Goal: Connect with others: Connect with other users

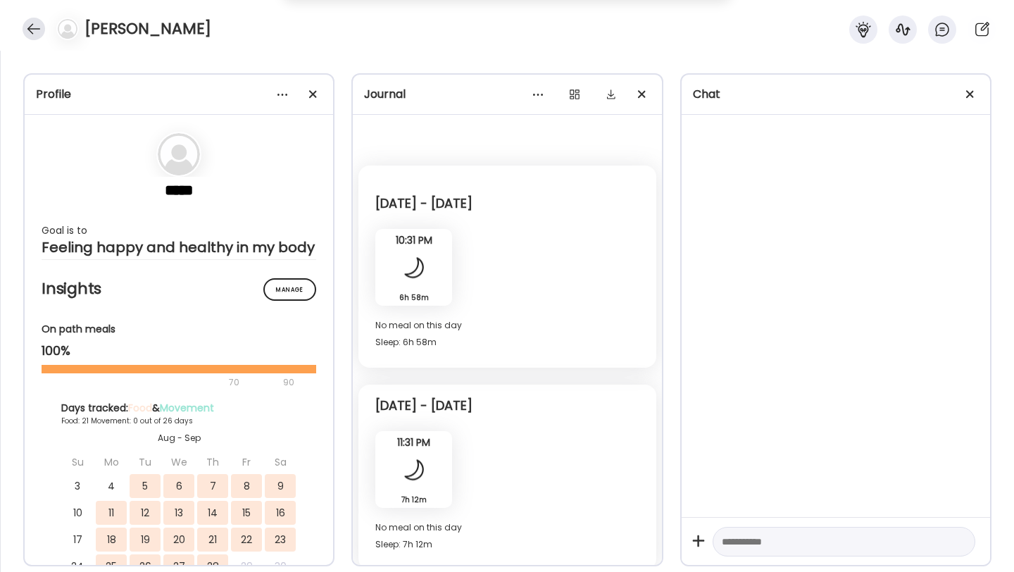
click at [37, 30] on div at bounding box center [34, 29] width 23 height 23
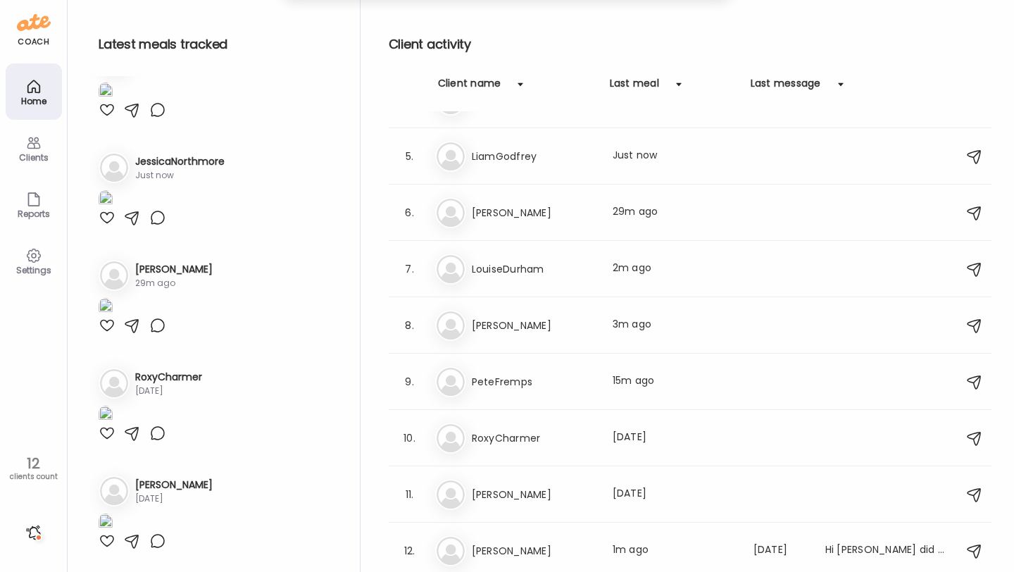
scroll to position [3030, 0]
click at [40, 90] on icon at bounding box center [33, 86] width 17 height 17
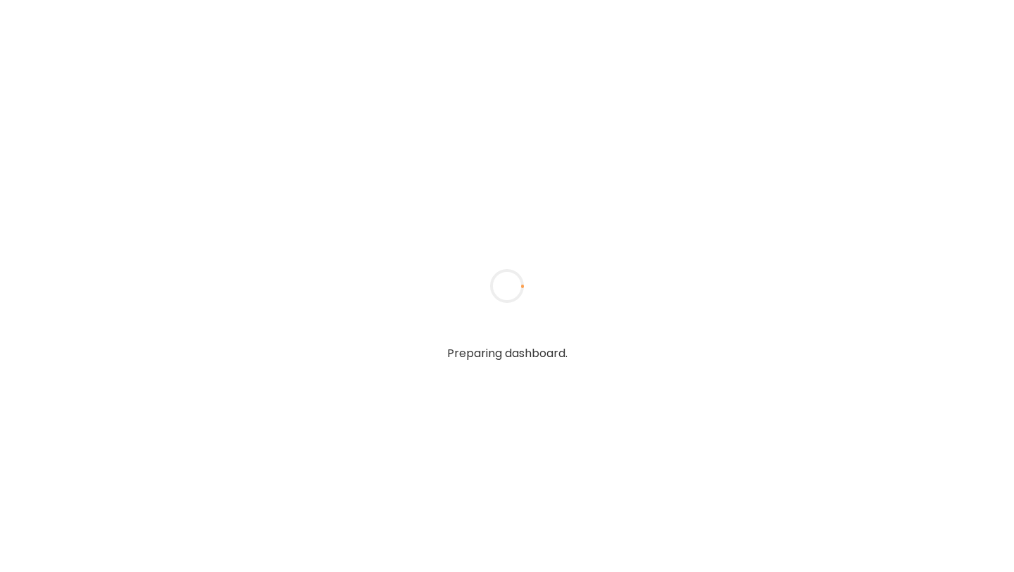
type input "**********"
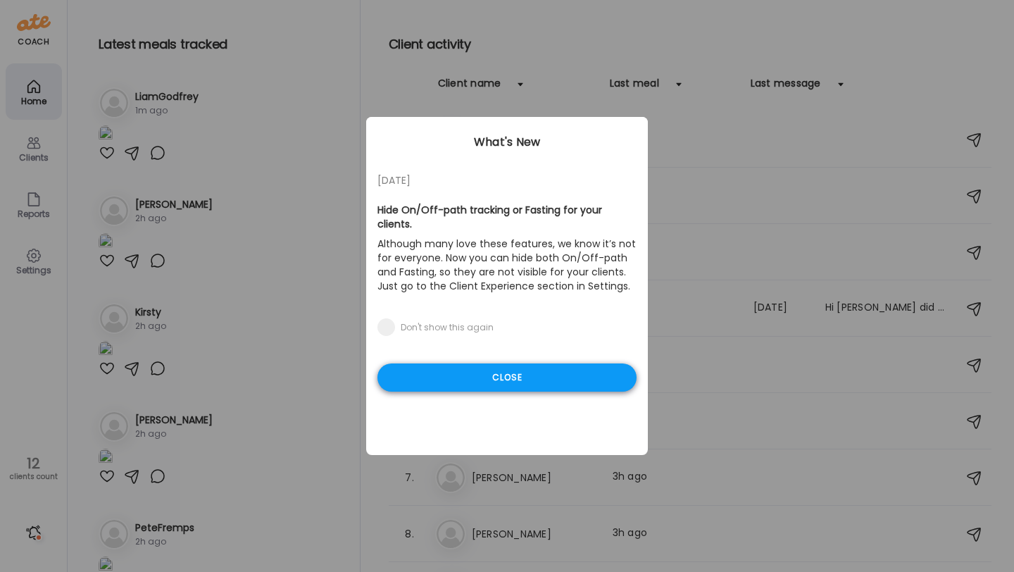
click at [486, 363] on div "Close" at bounding box center [506, 377] width 259 height 28
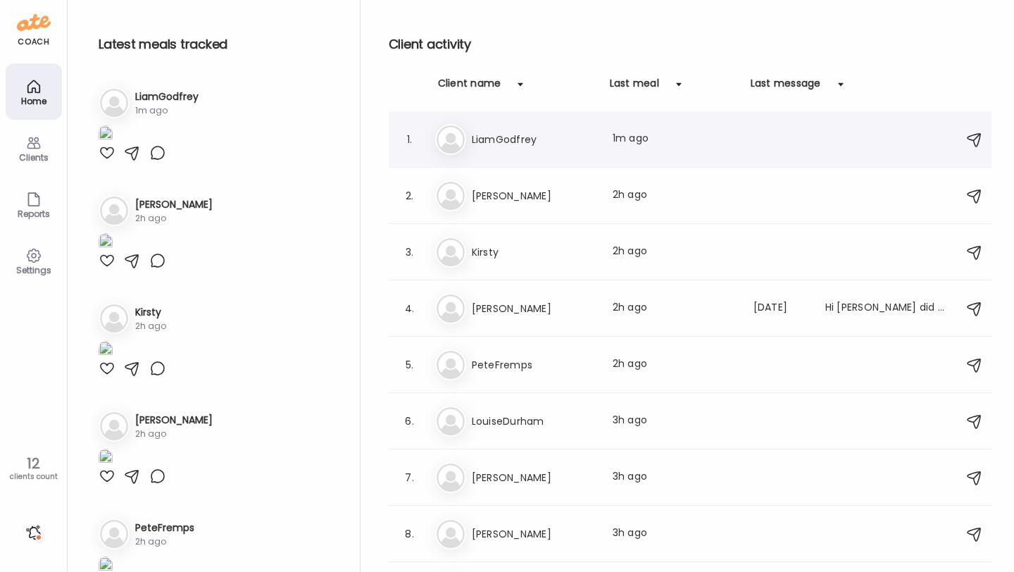
click at [538, 149] on div "Li LiamGodfrey Last meal: 1m ago" at bounding box center [692, 139] width 514 height 31
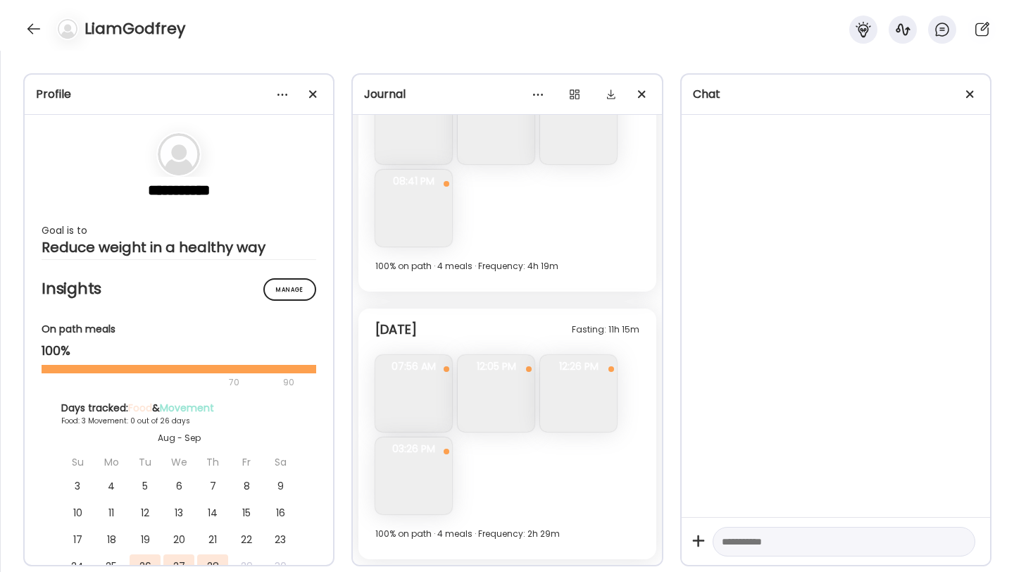
scroll to position [3013, 0]
click at [429, 380] on img at bounding box center [413, 393] width 77 height 77
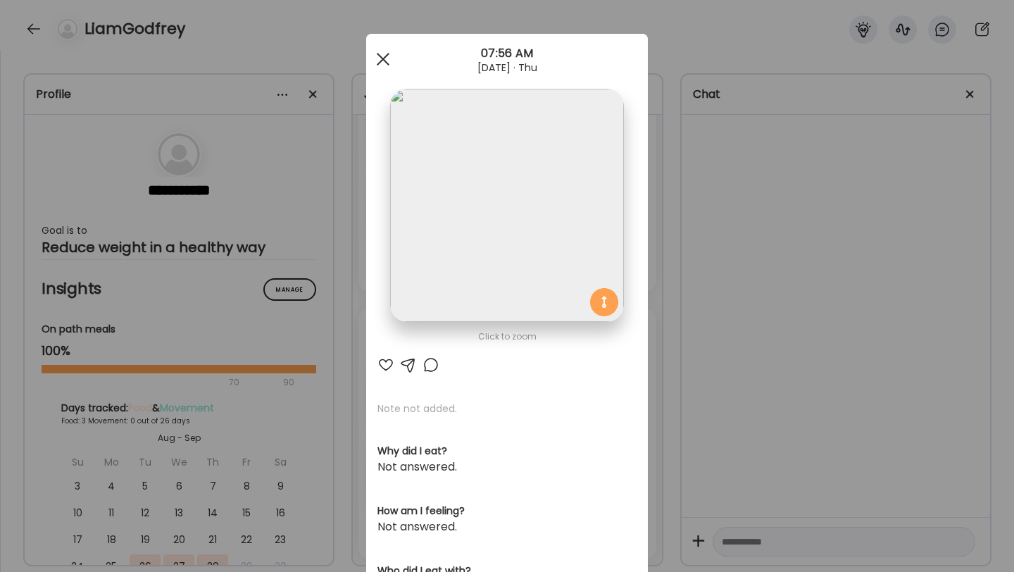
click at [384, 64] on div at bounding box center [383, 59] width 28 height 28
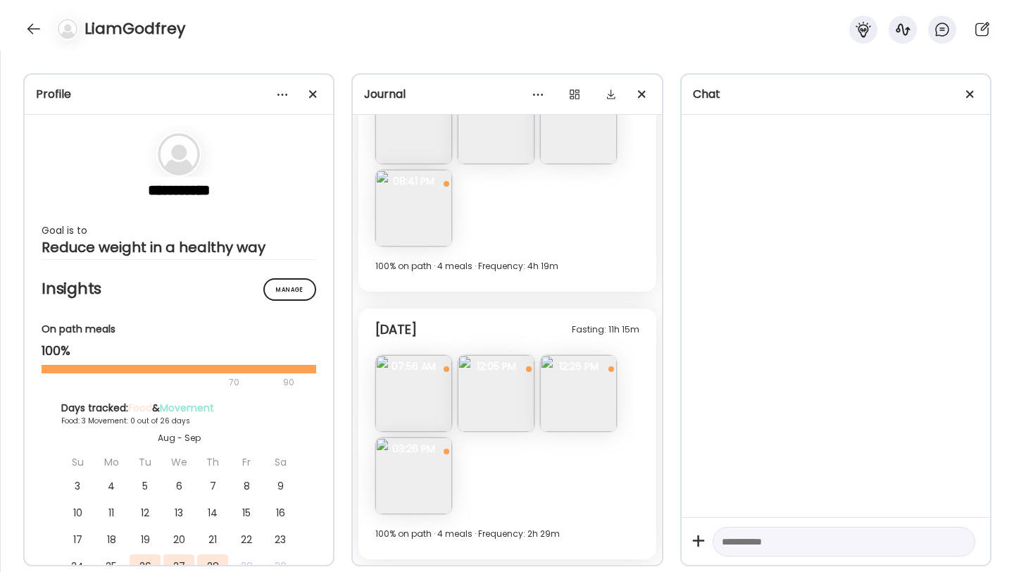
click at [503, 425] on img at bounding box center [496, 393] width 77 height 77
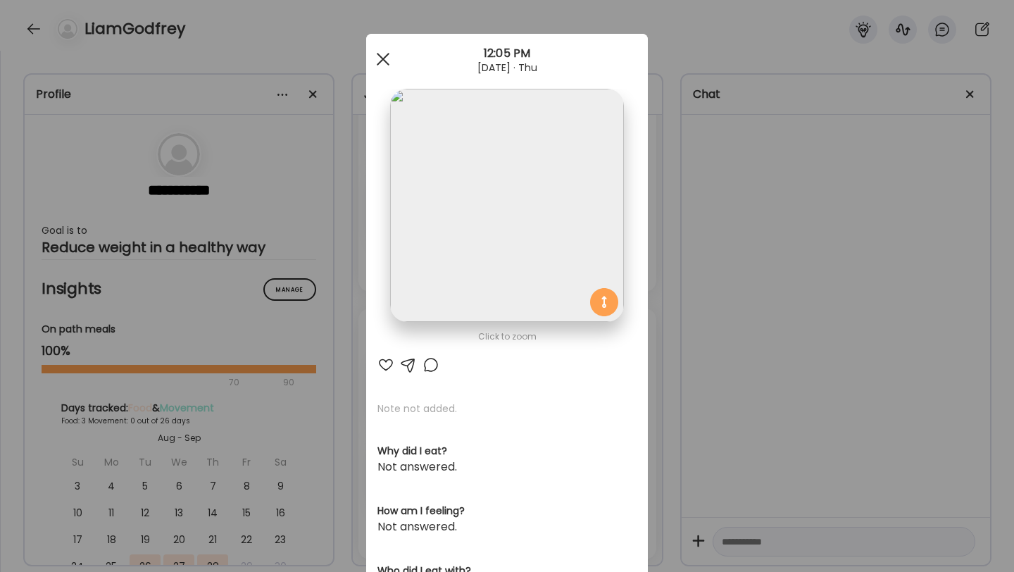
click at [386, 59] on div at bounding box center [383, 59] width 28 height 28
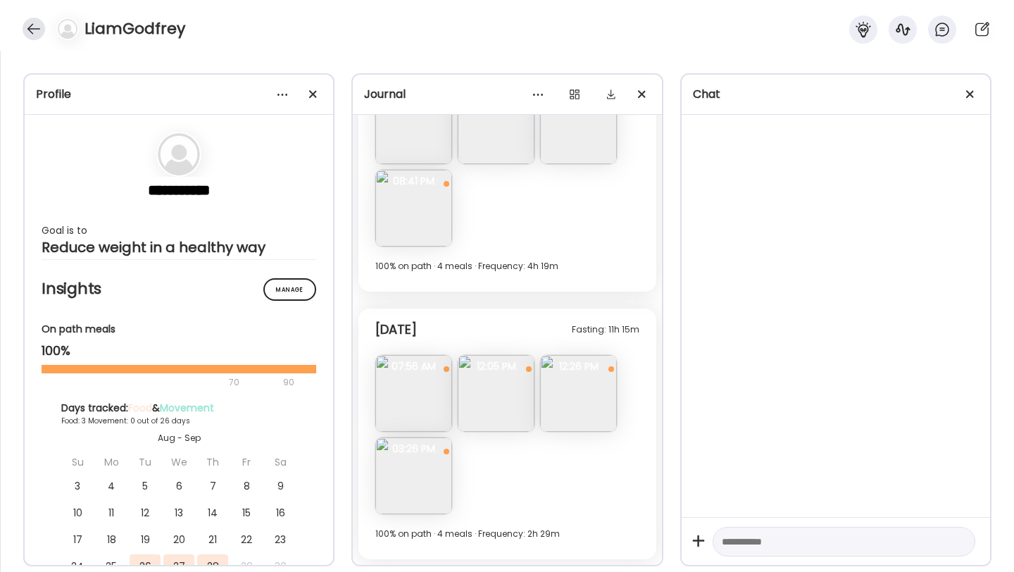
click at [29, 23] on div at bounding box center [34, 29] width 23 height 23
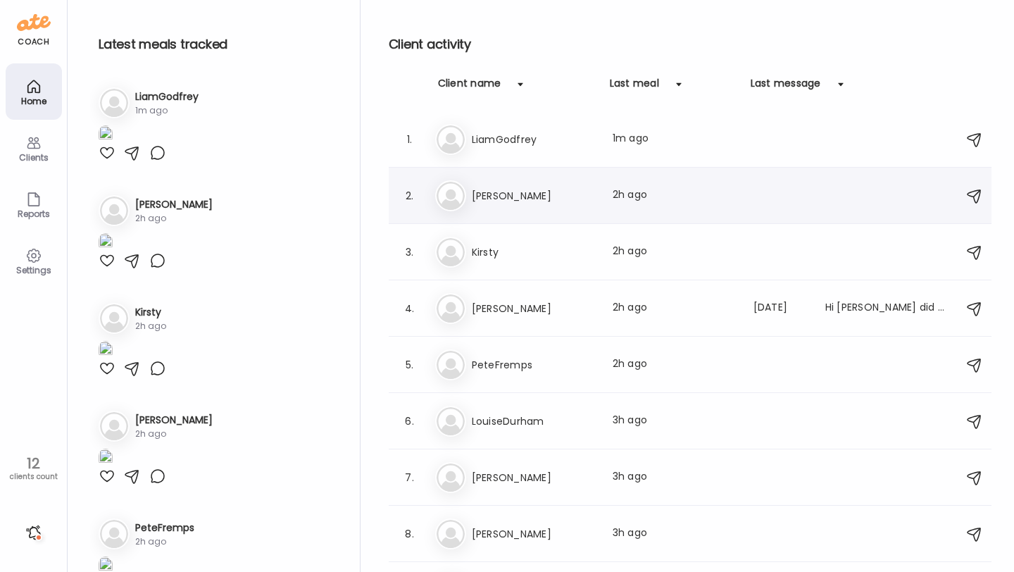
click at [512, 199] on h3 "[PERSON_NAME]" at bounding box center [534, 195] width 124 height 17
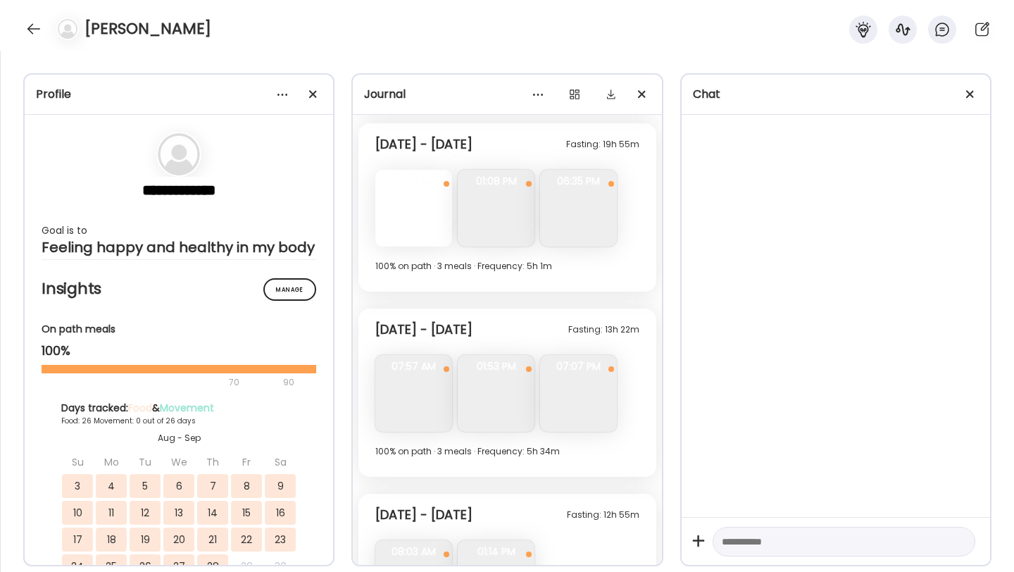
scroll to position [6209, 0]
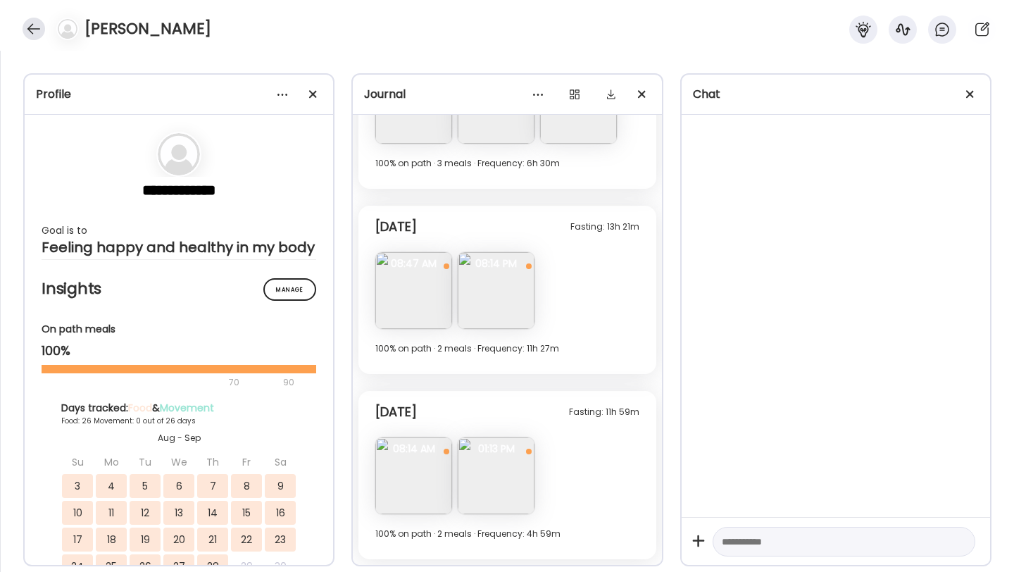
click at [39, 30] on div at bounding box center [34, 29] width 23 height 23
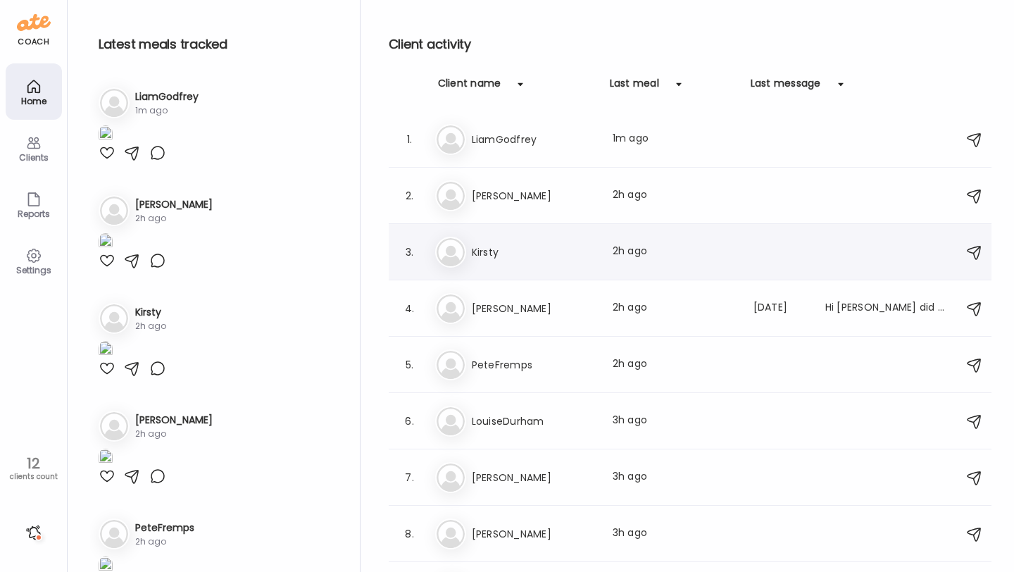
click at [500, 258] on h3 "Kirsty" at bounding box center [534, 252] width 124 height 17
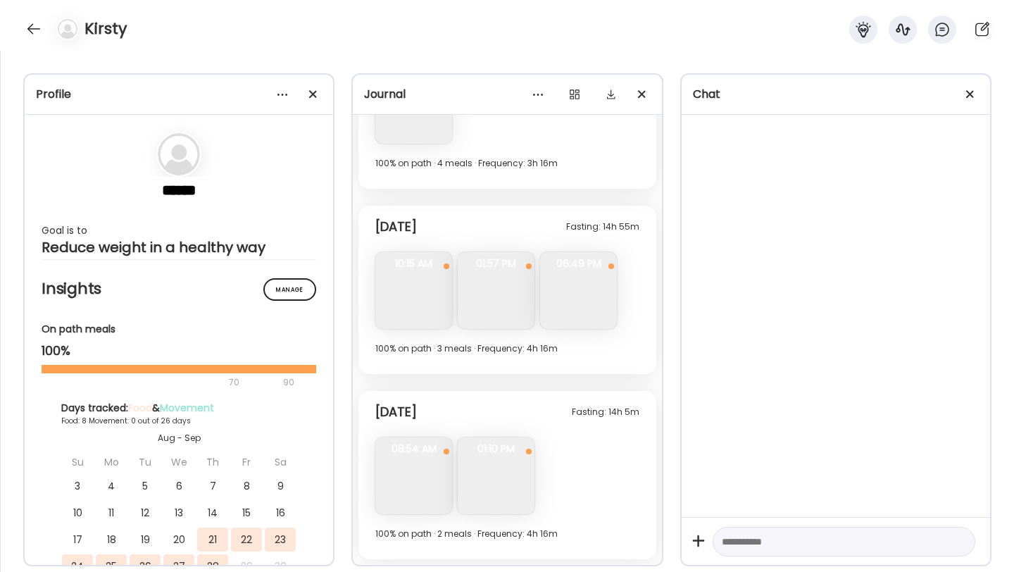
scroll to position [7691, 0]
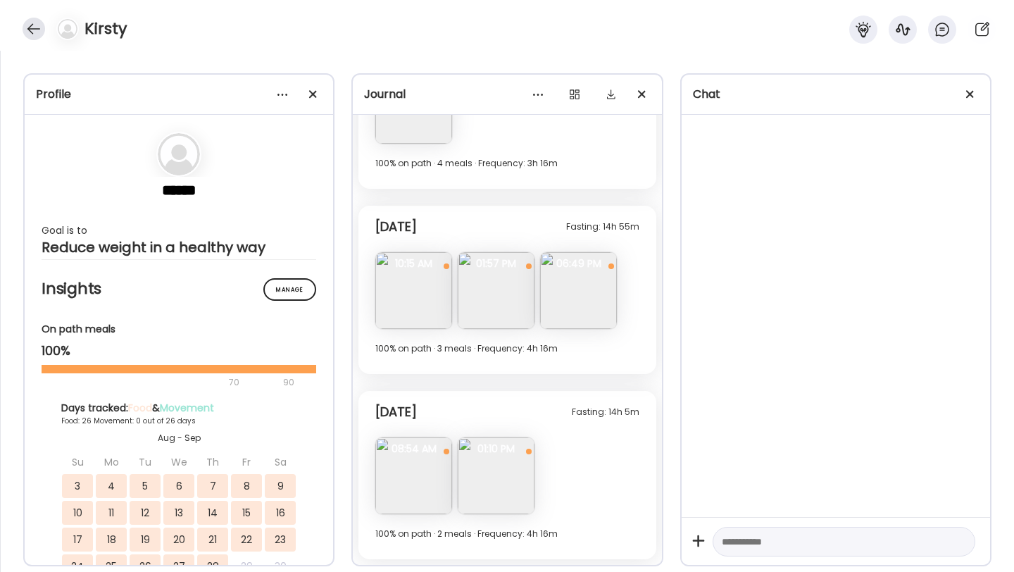
click at [38, 37] on div at bounding box center [34, 29] width 23 height 23
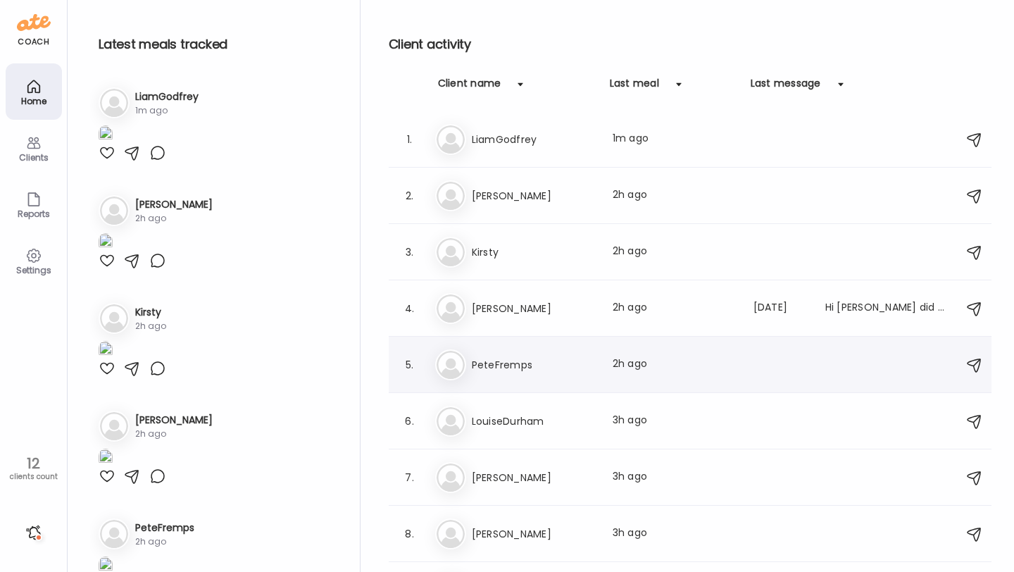
scroll to position [64, 0]
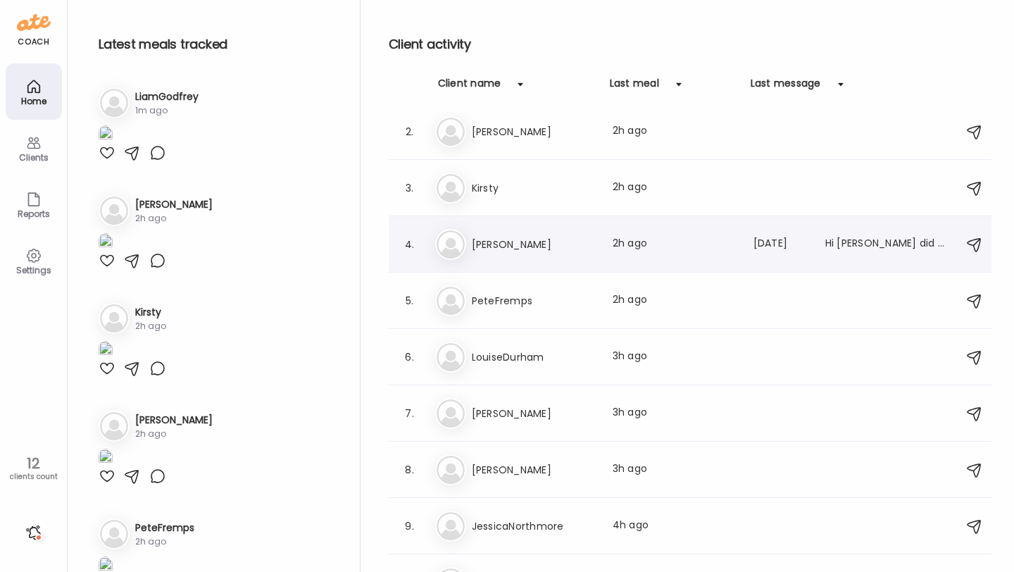
click at [517, 256] on div "To [PERSON_NAME] Last meal: 2h ago Last message: [DATE] Hi [PERSON_NAME] did yo…" at bounding box center [692, 244] width 514 height 31
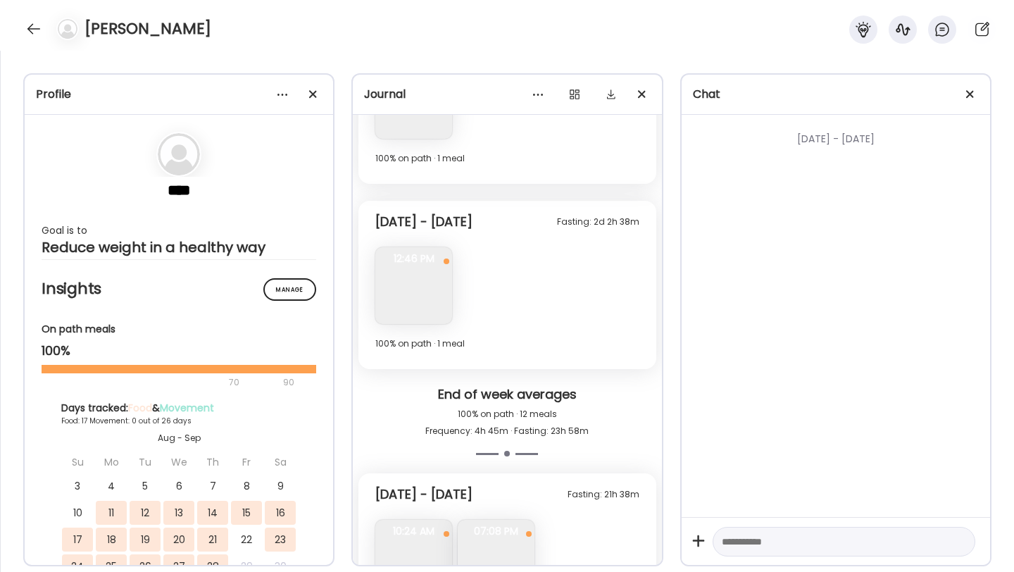
scroll to position [3010, 0]
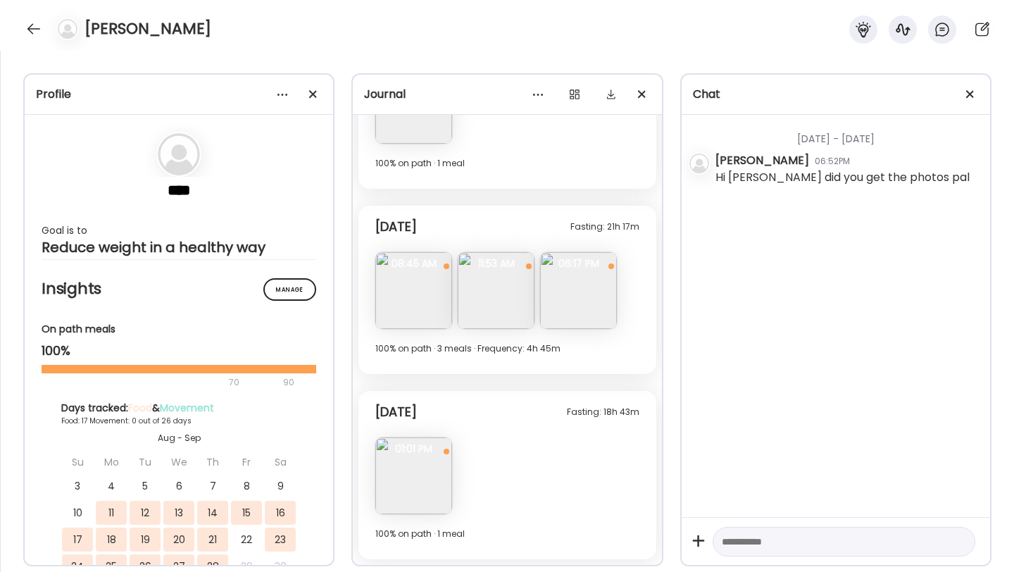
click at [424, 477] on img at bounding box center [413, 475] width 77 height 77
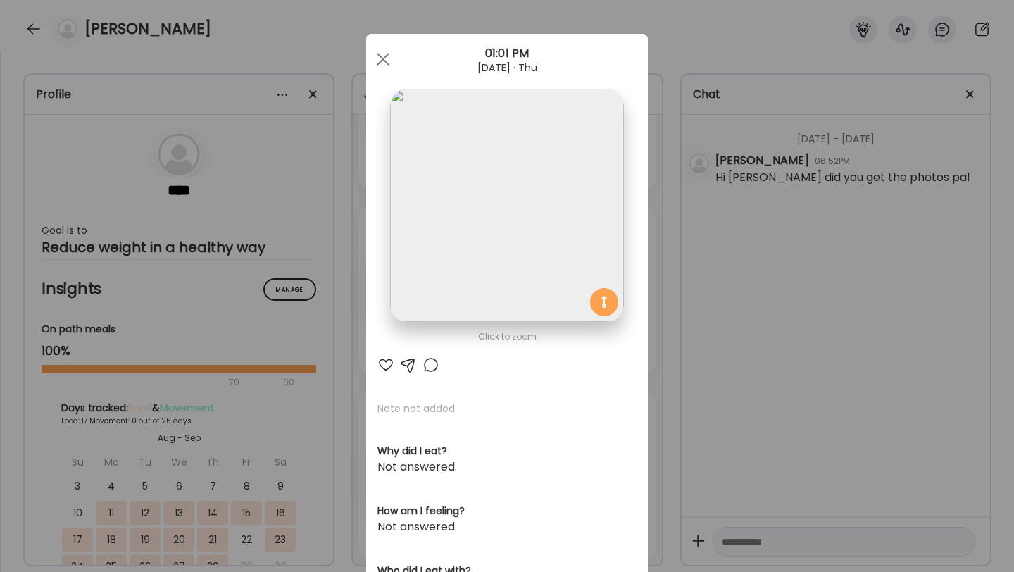
click at [497, 196] on img at bounding box center [506, 205] width 233 height 233
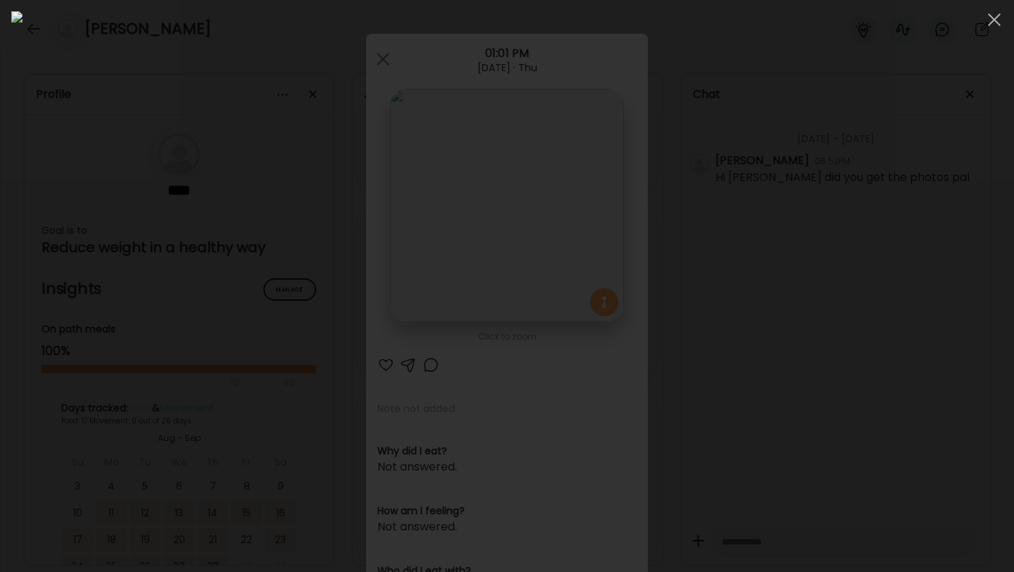
click at [497, 196] on img at bounding box center [506, 285] width 991 height 549
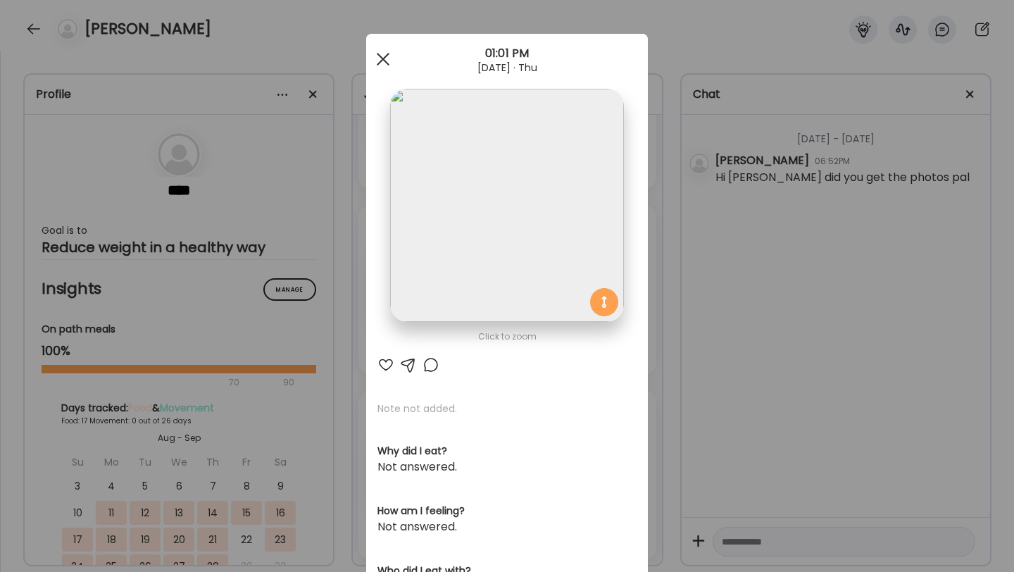
click at [388, 61] on div at bounding box center [383, 59] width 28 height 28
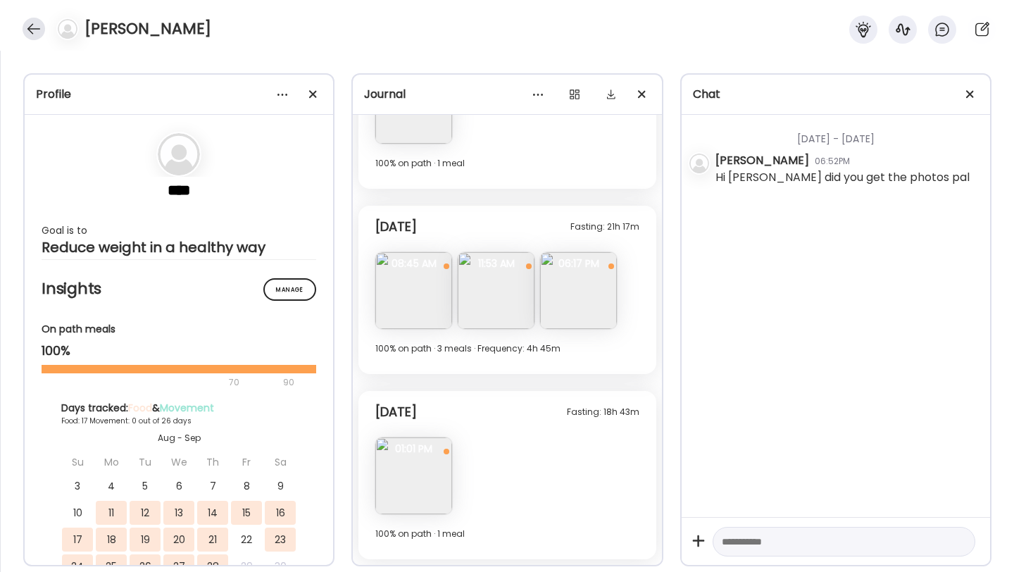
click at [35, 28] on div at bounding box center [34, 29] width 23 height 23
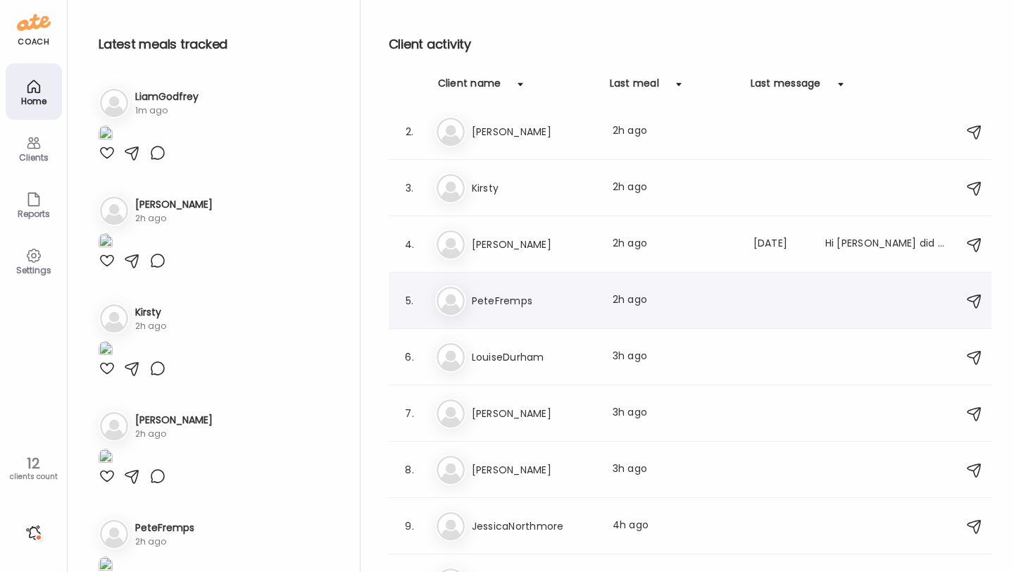
click at [517, 312] on div "Pe PeteFremps Last meal: 2h ago" at bounding box center [692, 300] width 514 height 31
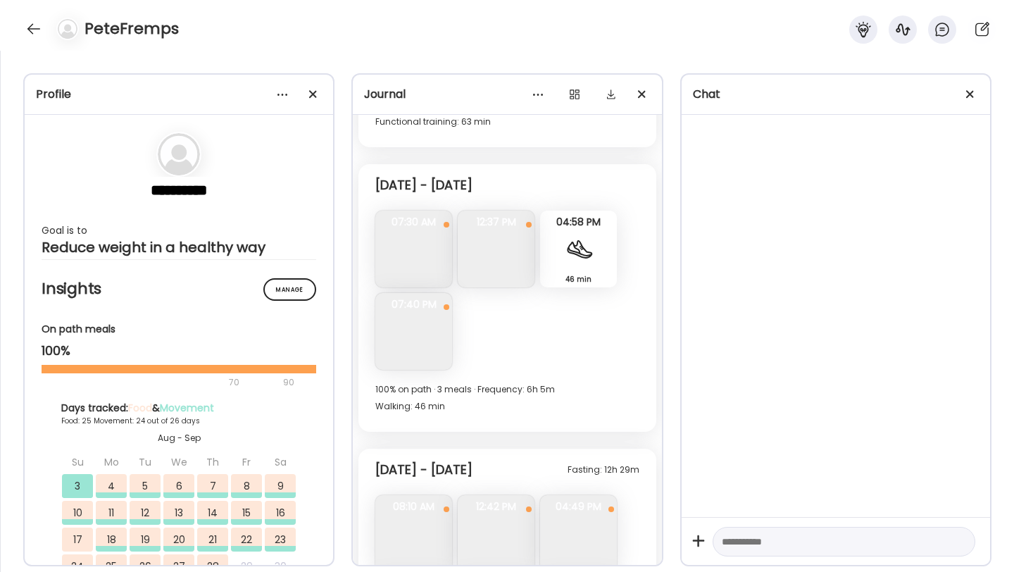
scroll to position [8788, 0]
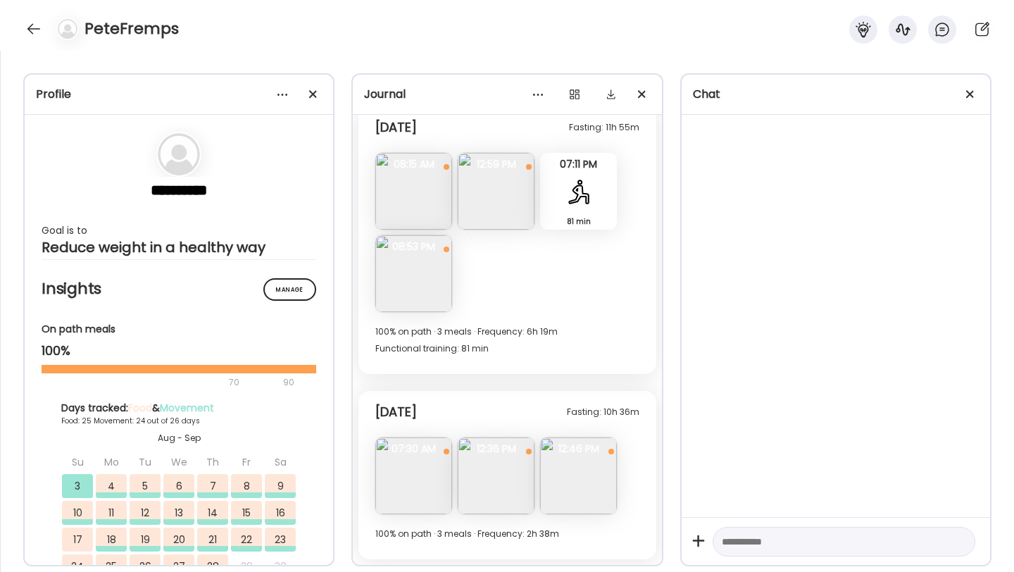
click at [496, 488] on img at bounding box center [496, 475] width 77 height 77
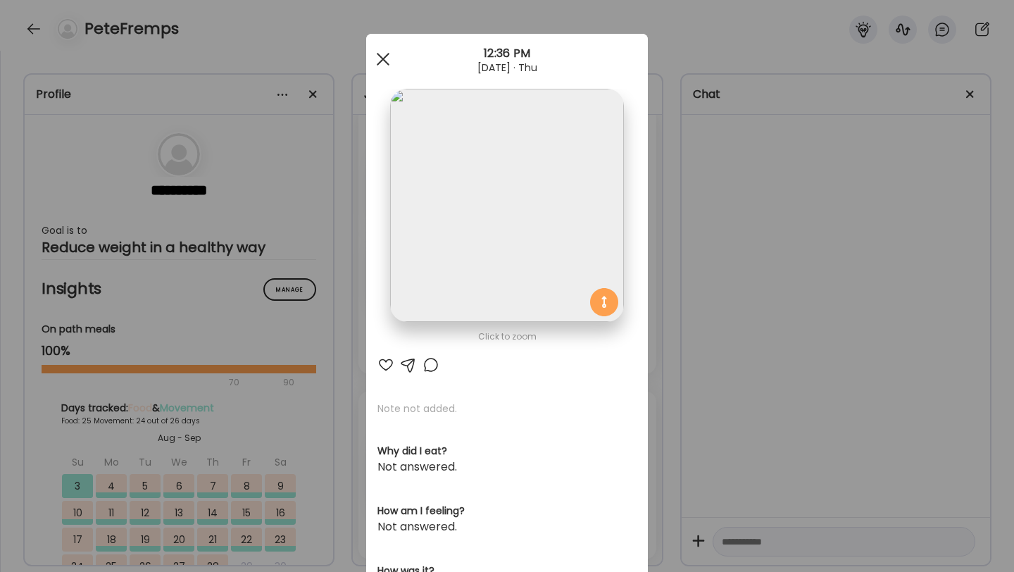
click at [382, 61] on span at bounding box center [383, 59] width 13 height 13
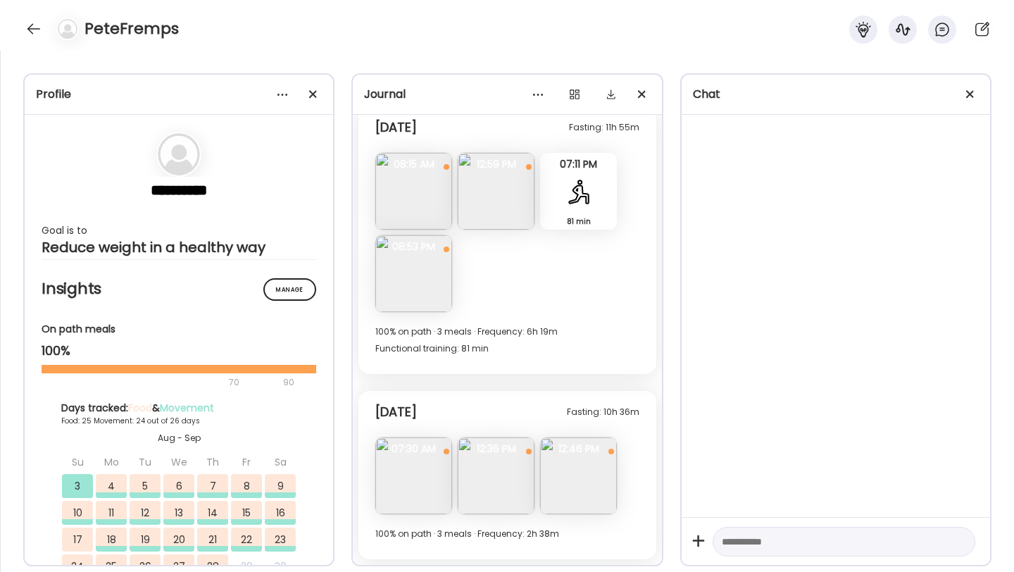
click at [586, 495] on img at bounding box center [578, 475] width 77 height 77
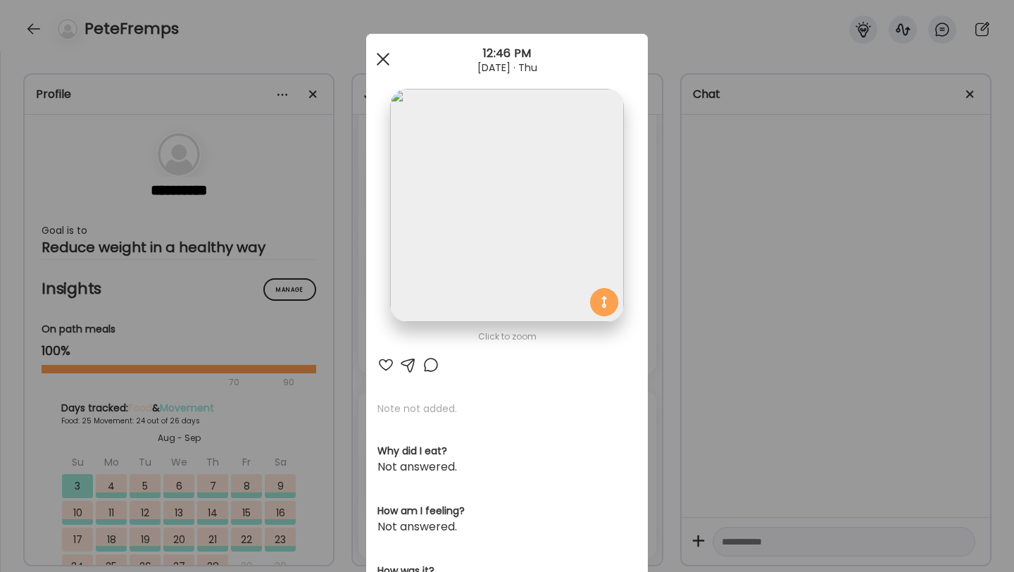
click at [388, 58] on div at bounding box center [383, 59] width 28 height 28
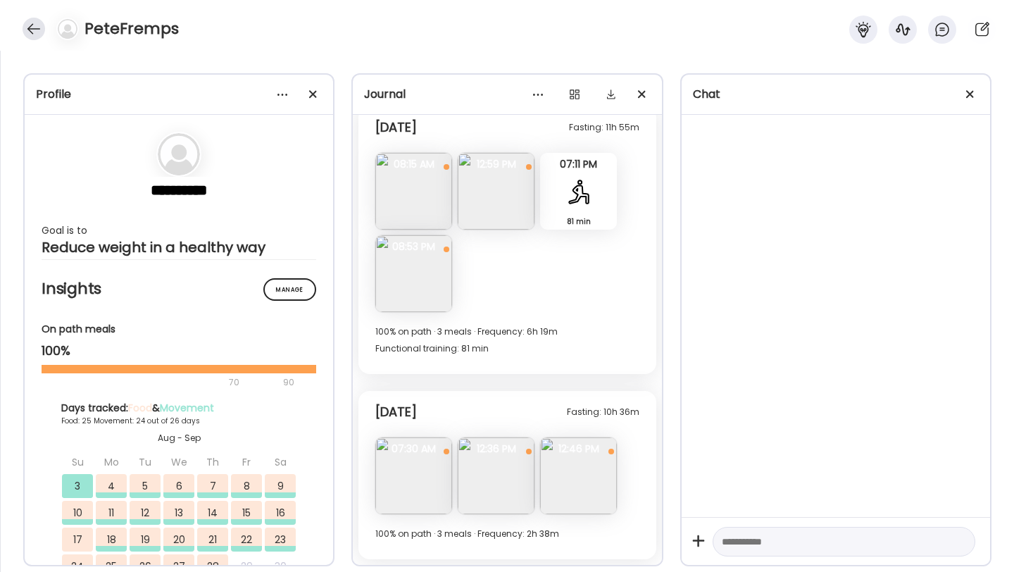
click at [29, 21] on div at bounding box center [34, 29] width 23 height 23
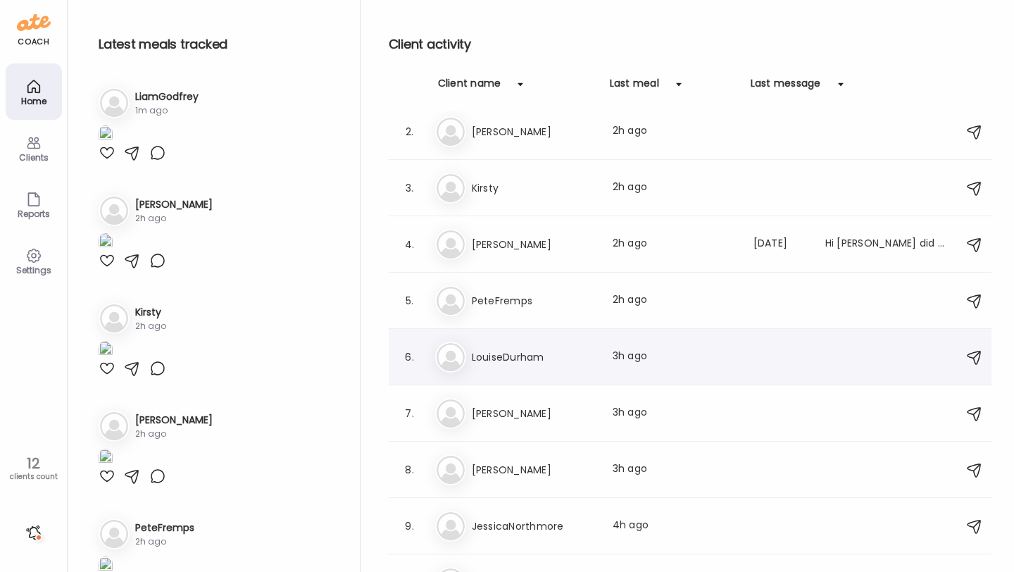
click at [500, 358] on h3 "LouiseDurham" at bounding box center [534, 356] width 124 height 17
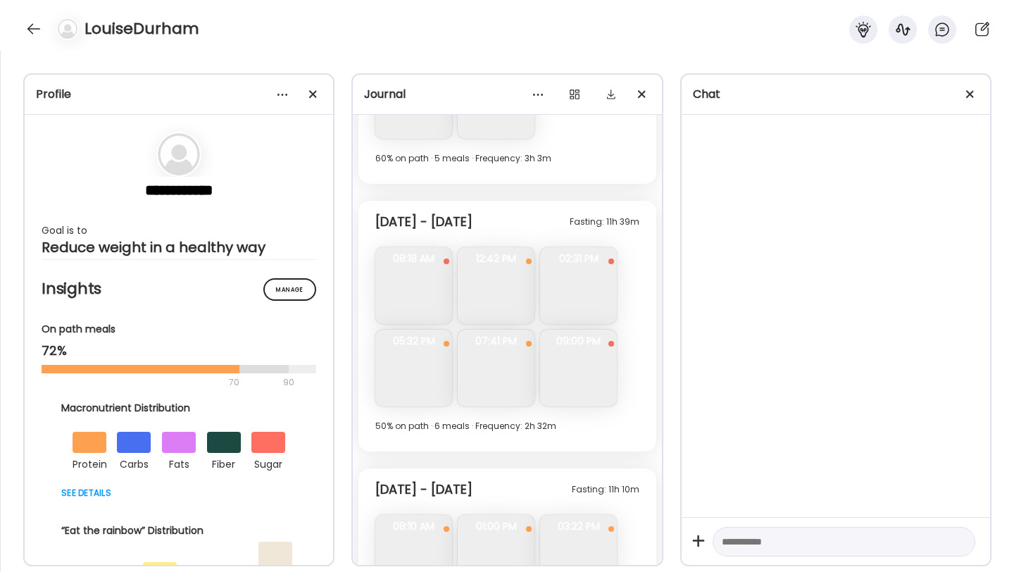
scroll to position [7445, 0]
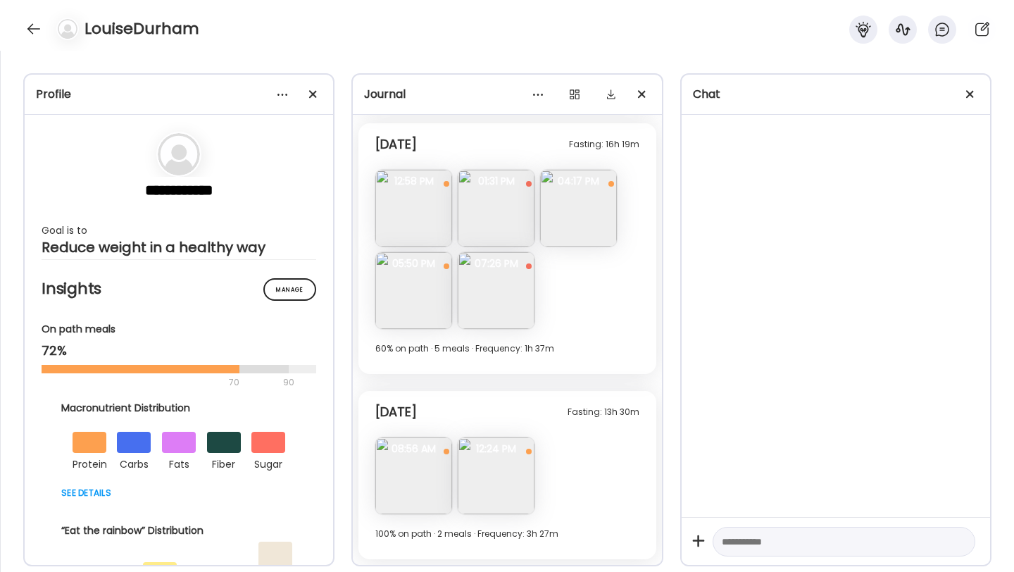
click at [507, 485] on img at bounding box center [496, 475] width 77 height 77
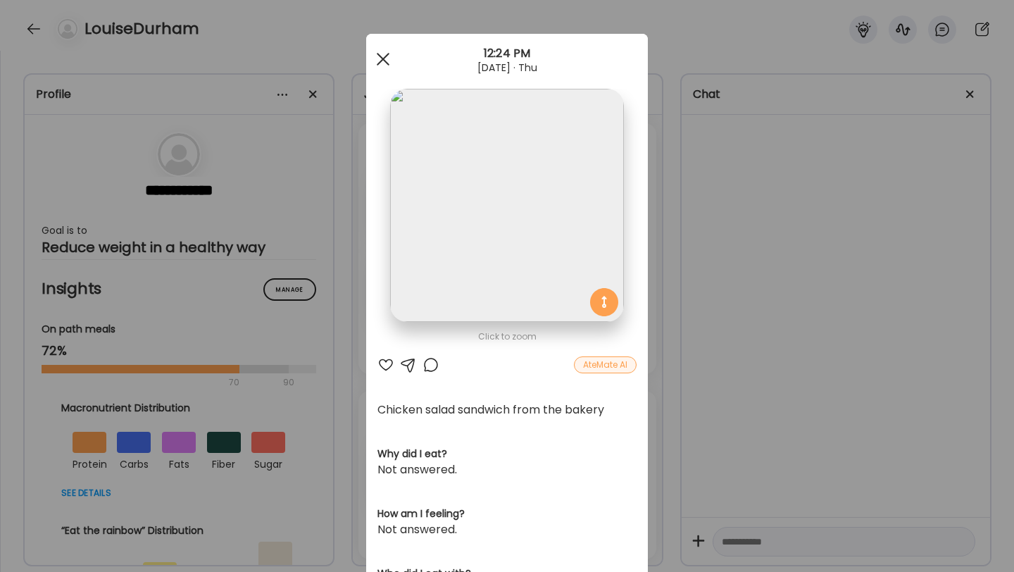
click at [383, 58] on span at bounding box center [383, 59] width 13 height 13
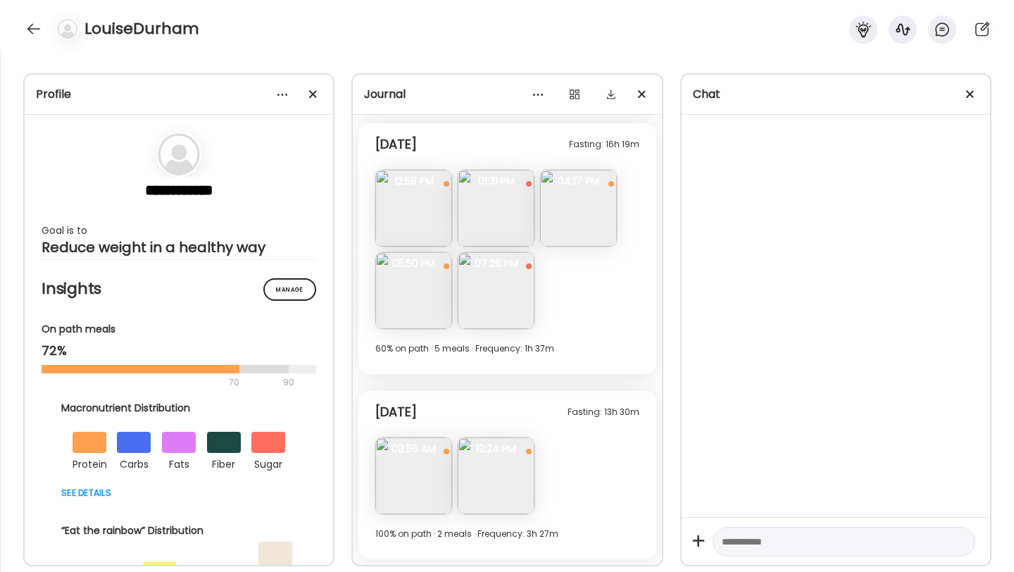
click at [429, 474] on img at bounding box center [413, 475] width 77 height 77
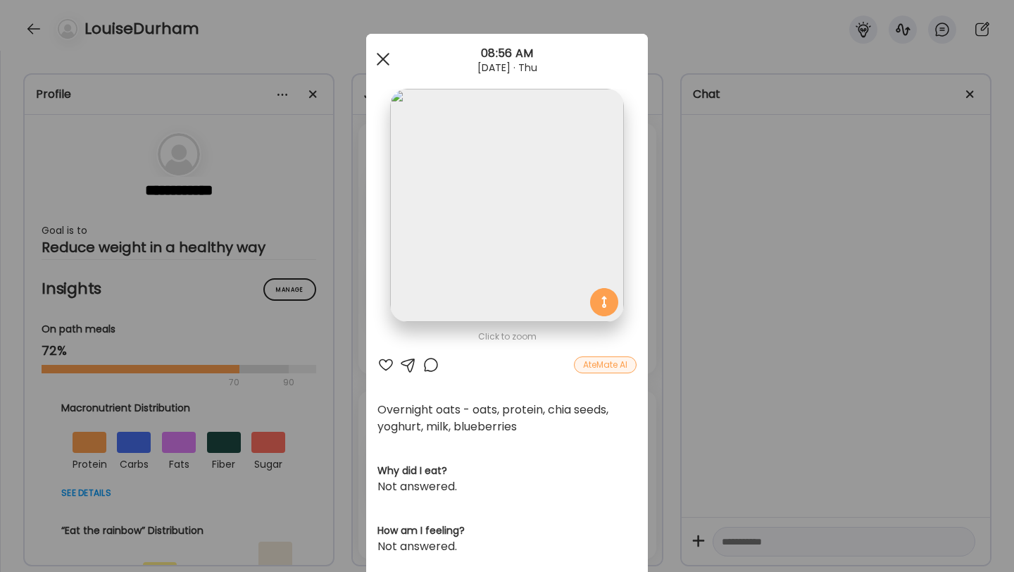
click at [382, 57] on span at bounding box center [383, 59] width 13 height 13
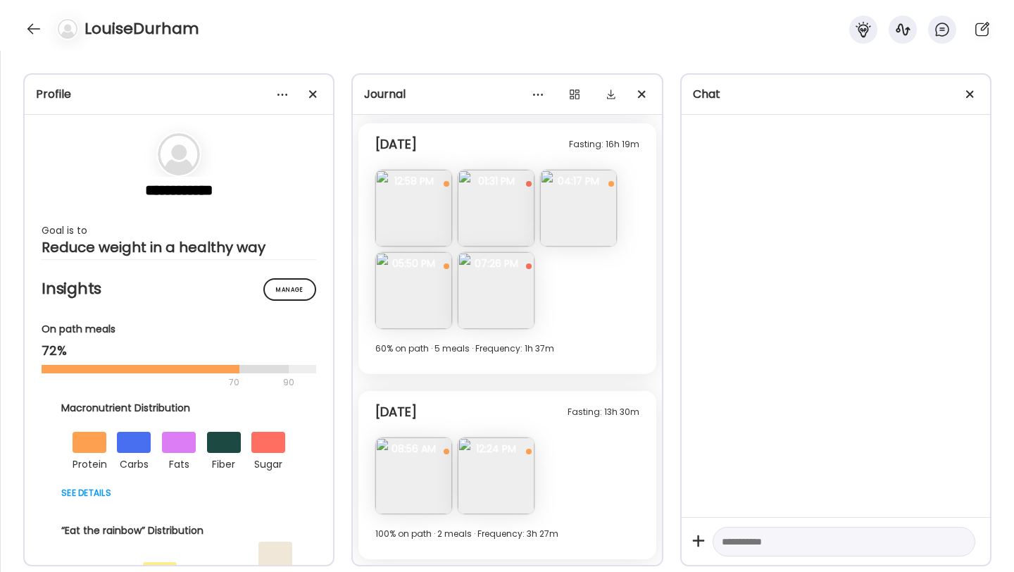
click at [403, 289] on img at bounding box center [413, 290] width 77 height 77
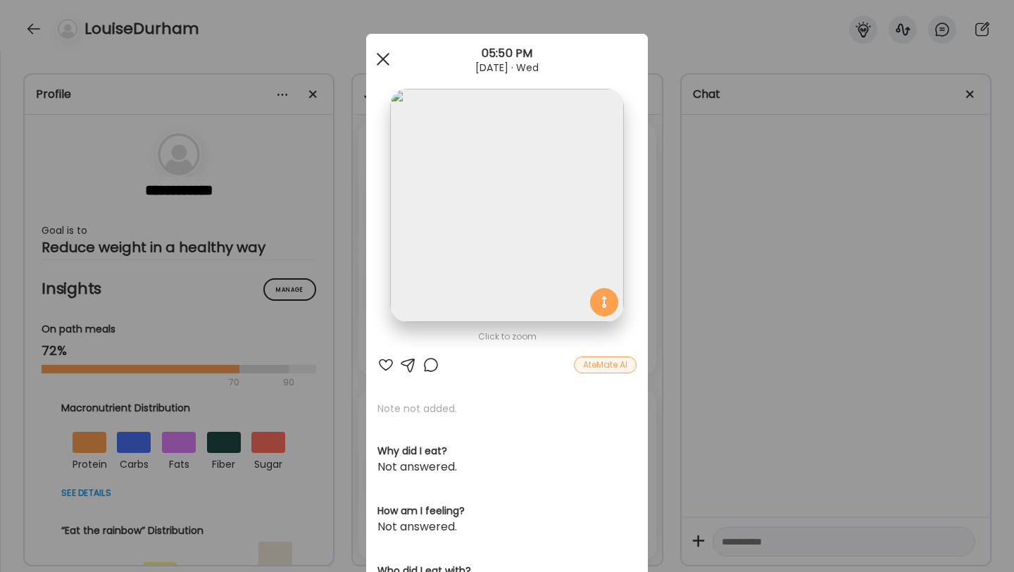
click at [383, 56] on div at bounding box center [383, 59] width 28 height 28
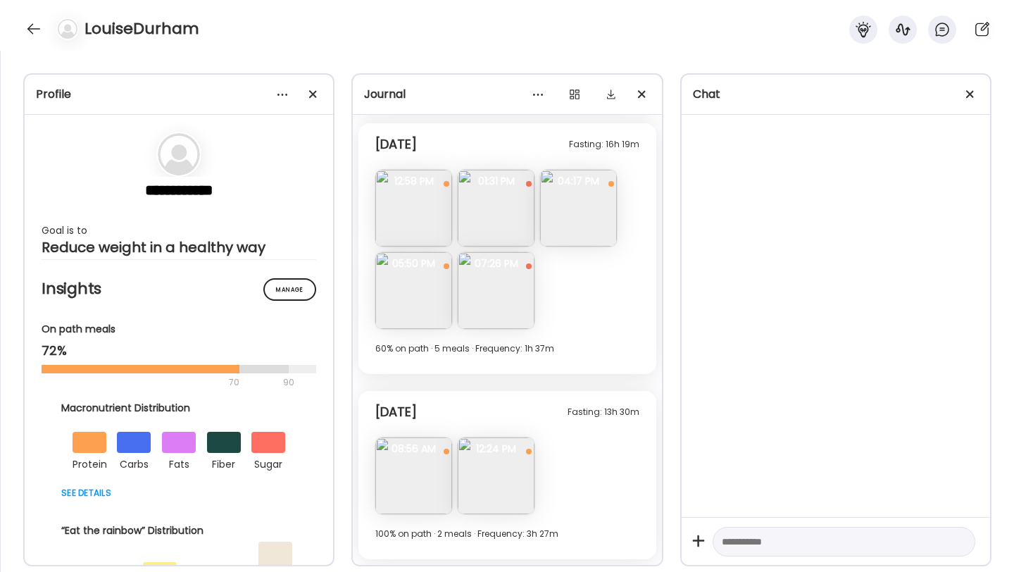
click at [479, 282] on img at bounding box center [496, 290] width 77 height 77
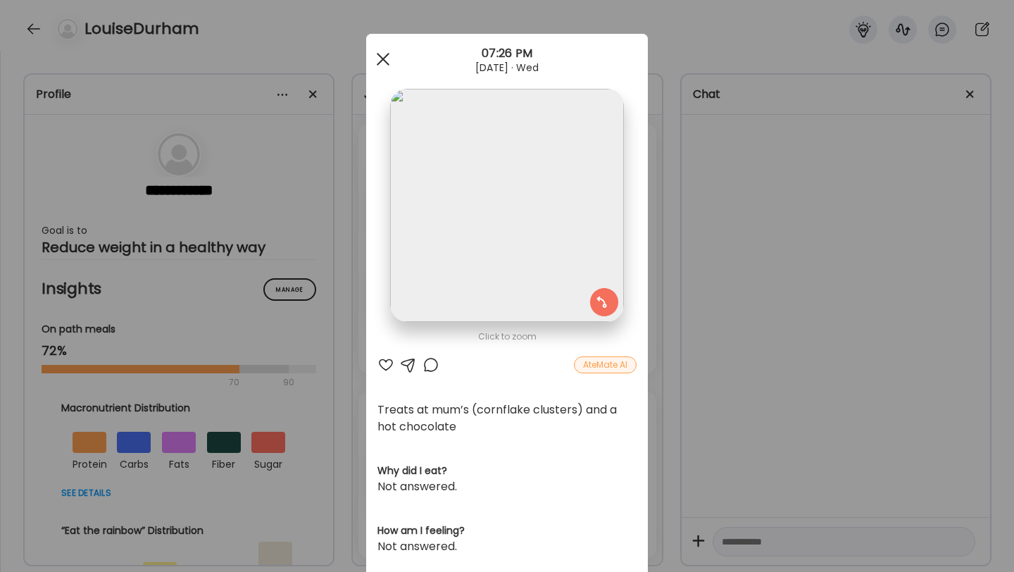
click at [381, 55] on div at bounding box center [383, 59] width 28 height 28
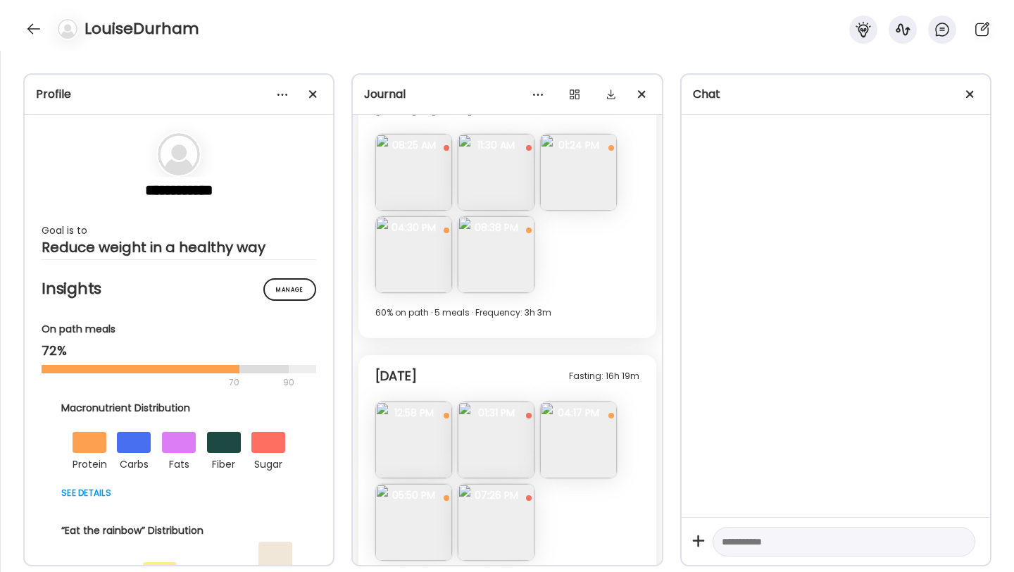
scroll to position [7434, 0]
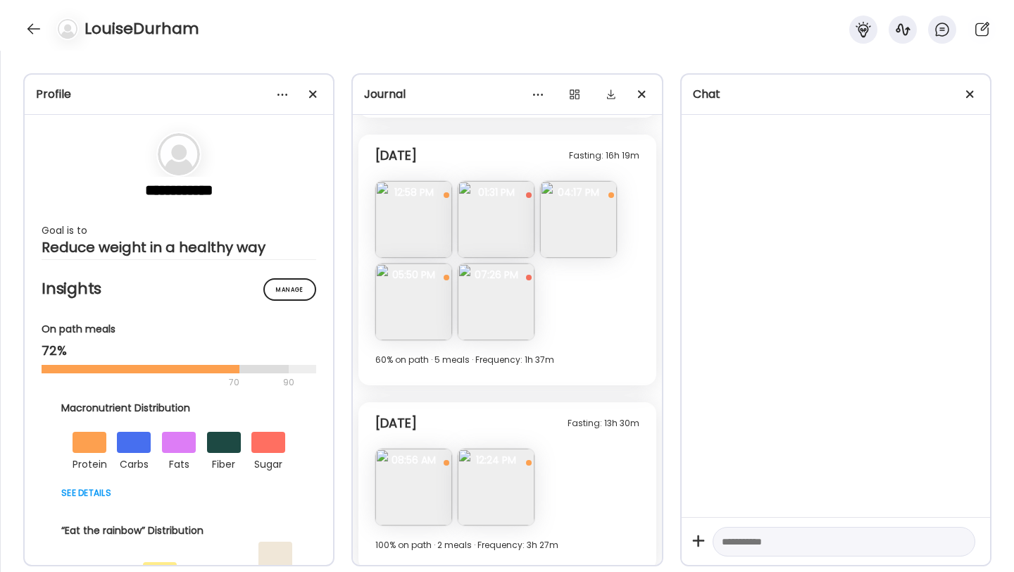
click at [571, 191] on span "04:17 PM" at bounding box center [578, 192] width 77 height 13
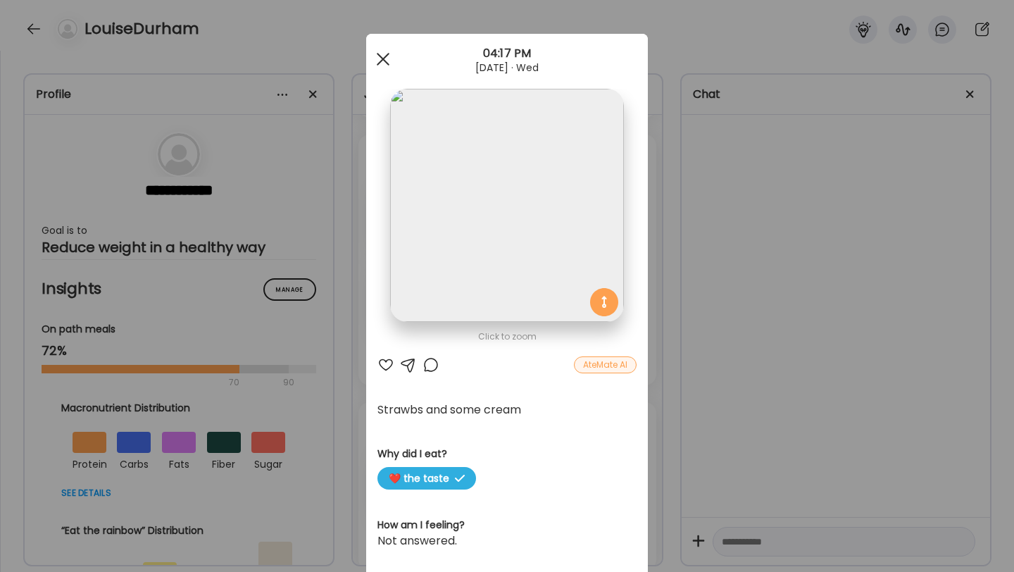
click at [374, 55] on div at bounding box center [383, 59] width 28 height 28
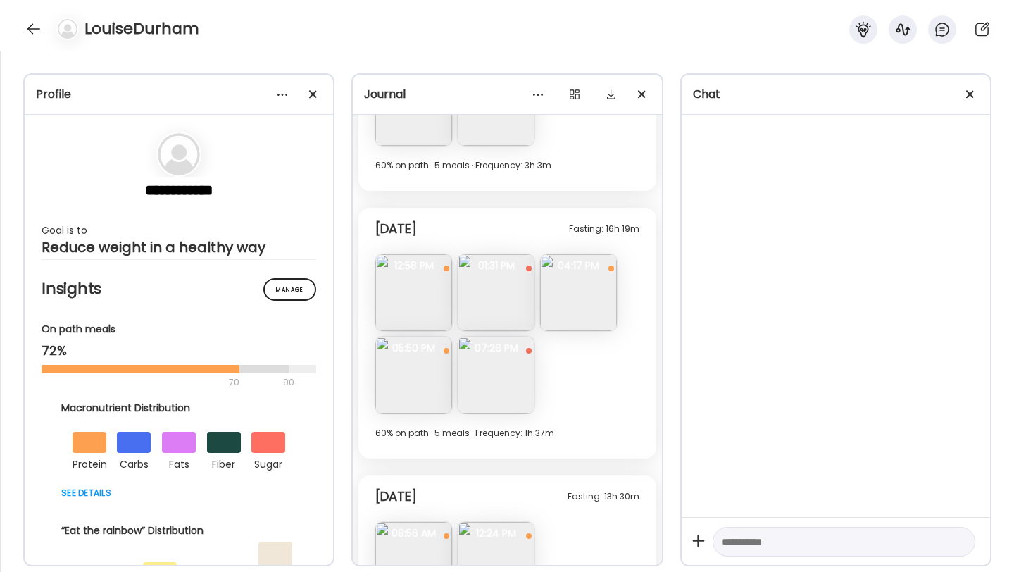
scroll to position [7445, 0]
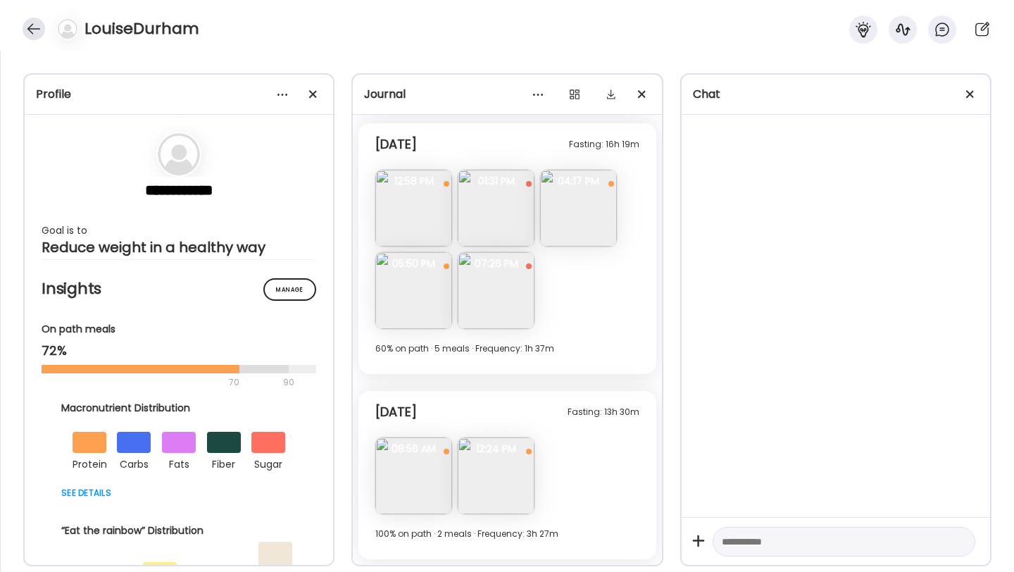
click at [36, 28] on div at bounding box center [34, 29] width 23 height 23
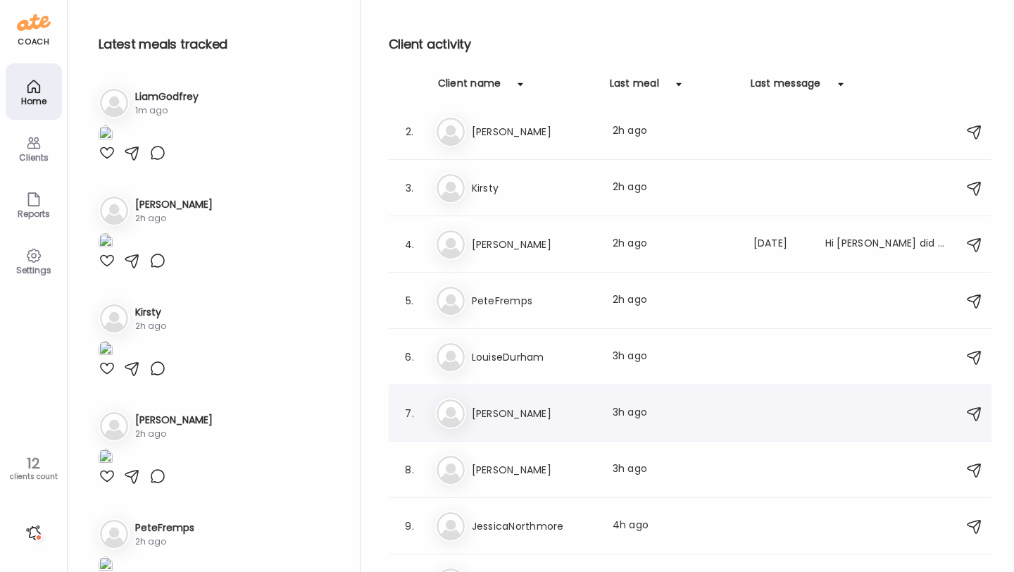
click at [524, 415] on h3 "[PERSON_NAME]" at bounding box center [534, 413] width 124 height 17
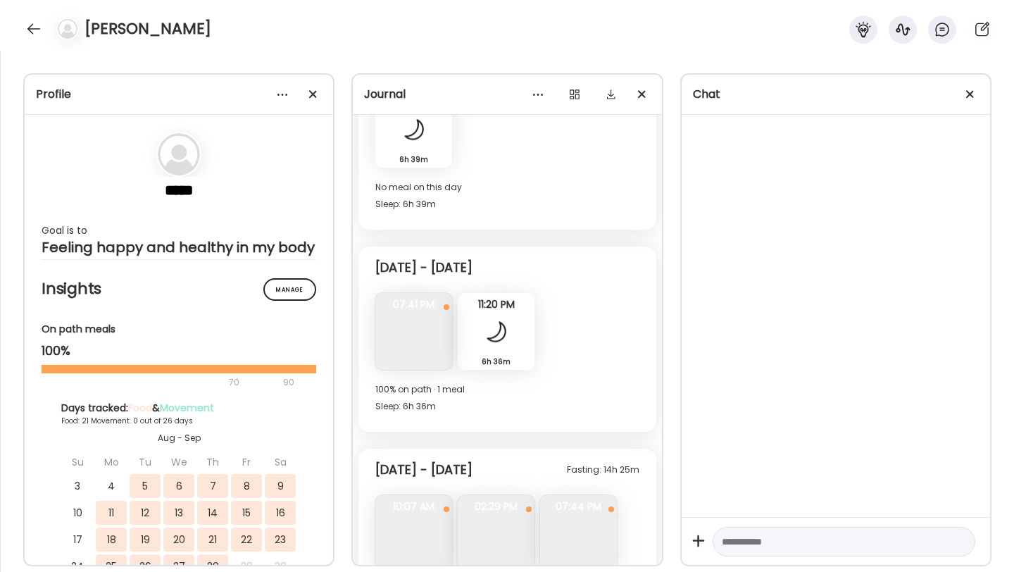
scroll to position [7607, 0]
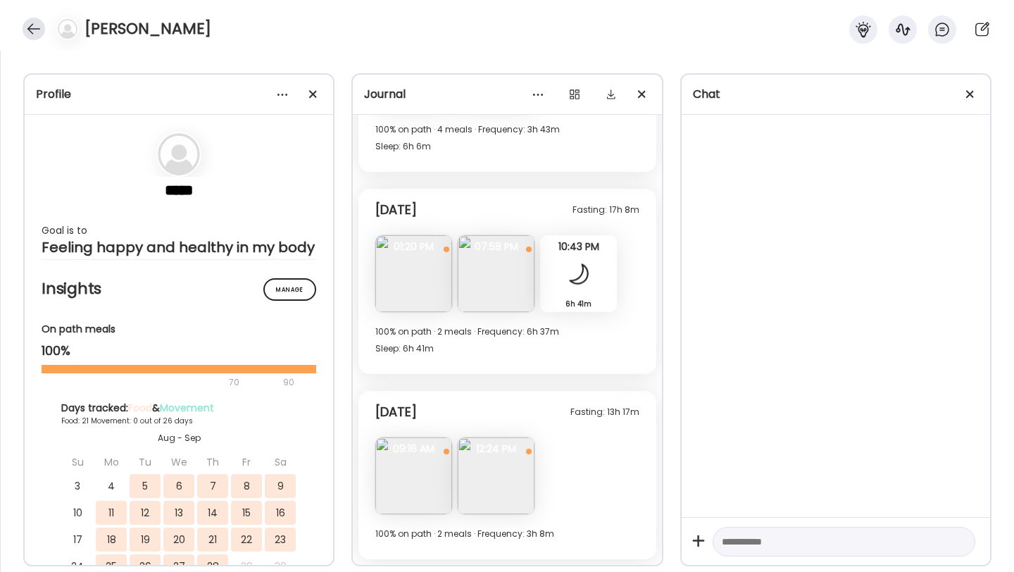
click at [28, 27] on div at bounding box center [34, 29] width 23 height 23
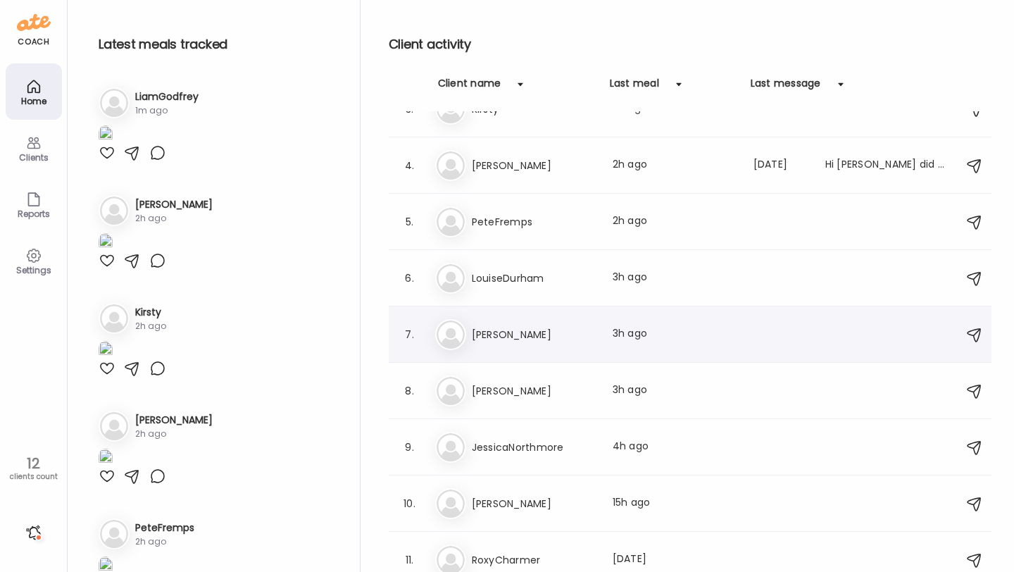
scroll to position [151, 0]
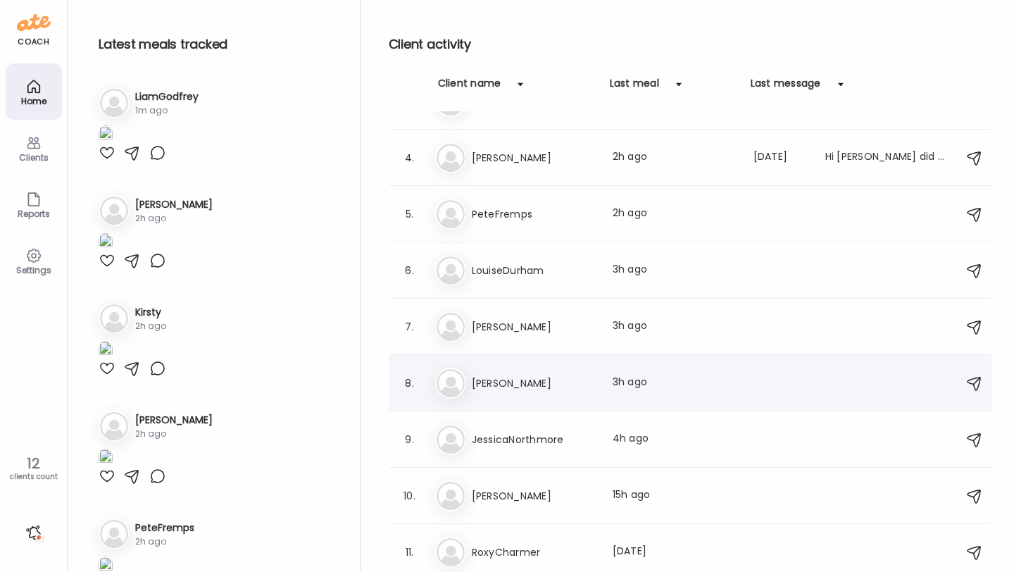
click at [534, 384] on h3 "[PERSON_NAME]" at bounding box center [534, 382] width 124 height 17
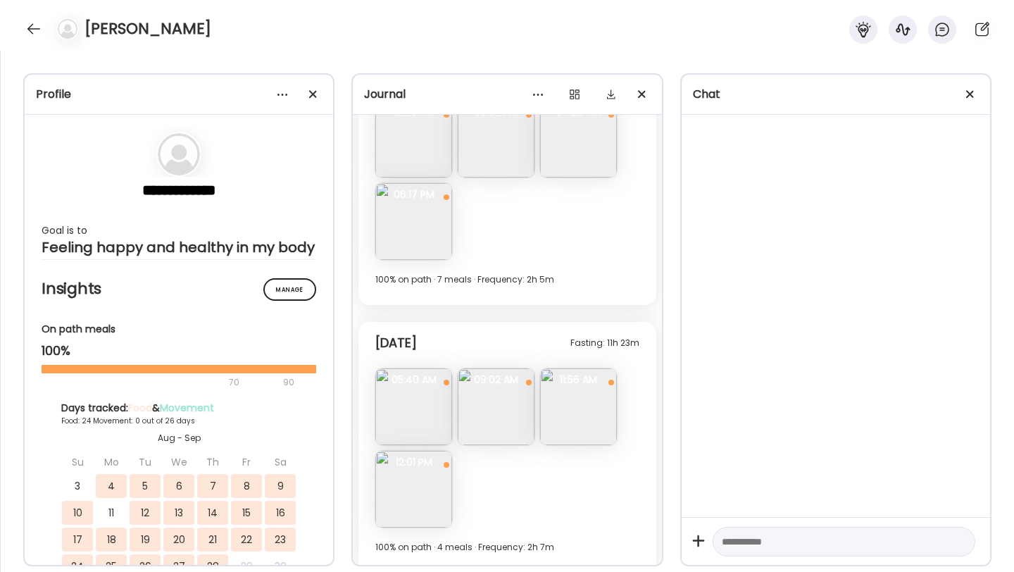
scroll to position [5078, 0]
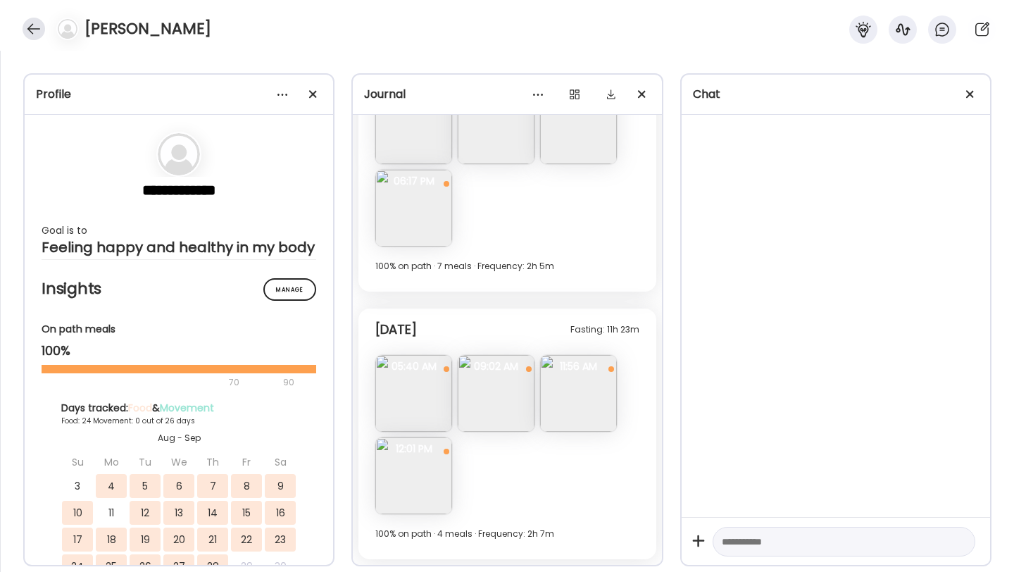
click at [36, 30] on div at bounding box center [34, 29] width 23 height 23
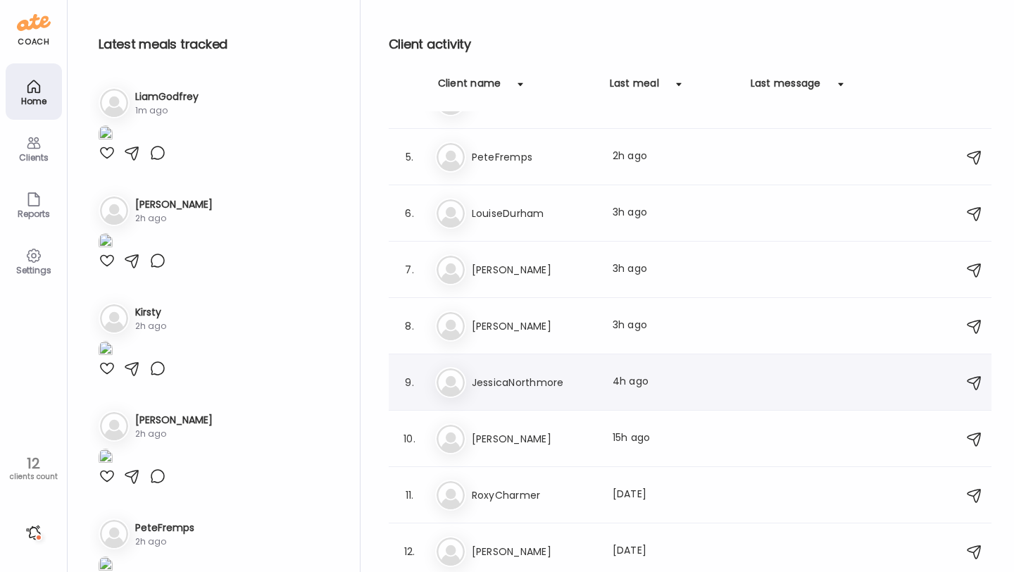
scroll to position [208, 0]
click at [536, 398] on div "9. Je [PERSON_NAME] Last meal: 4h ago" at bounding box center [690, 381] width 603 height 56
click at [529, 375] on h3 "JessicaNorthmore" at bounding box center [534, 381] width 124 height 17
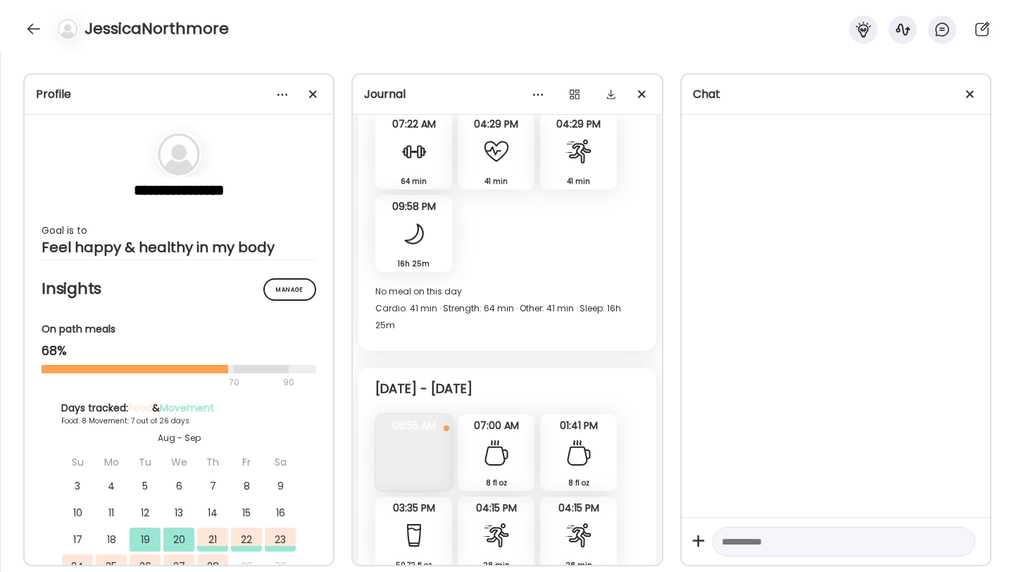
scroll to position [3909, 0]
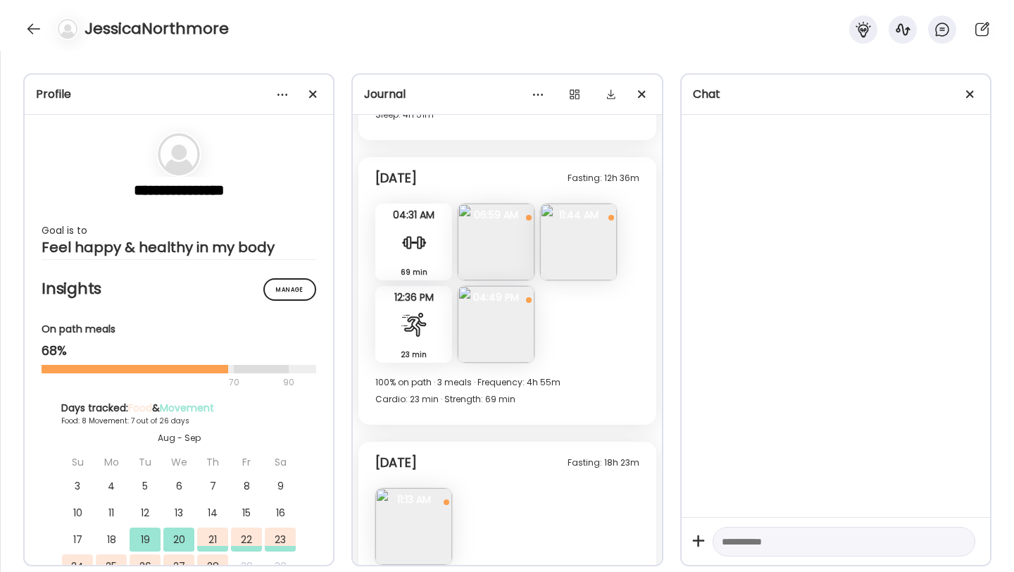
click at [427, 488] on img at bounding box center [413, 526] width 77 height 77
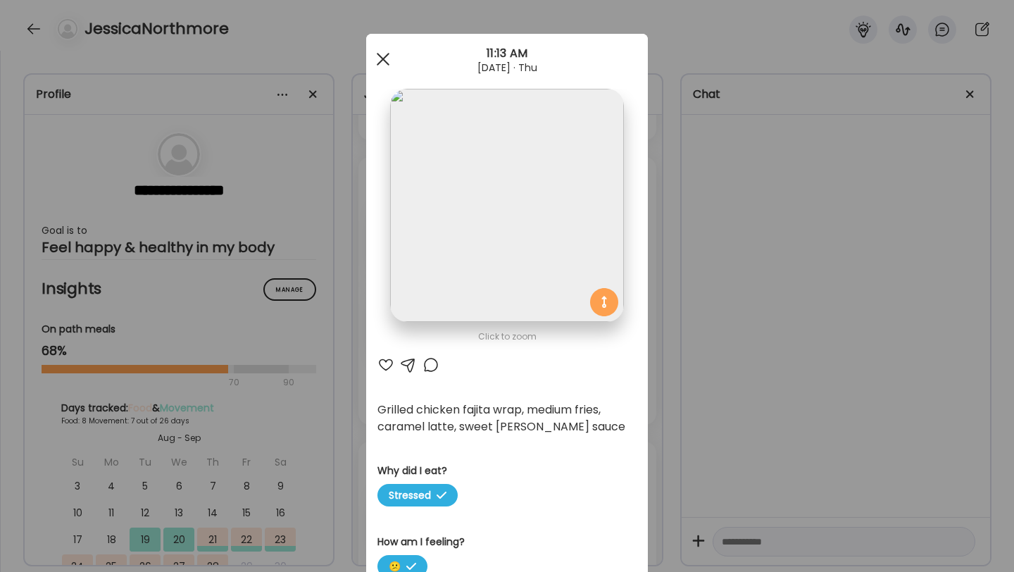
click at [384, 61] on span at bounding box center [383, 59] width 13 height 13
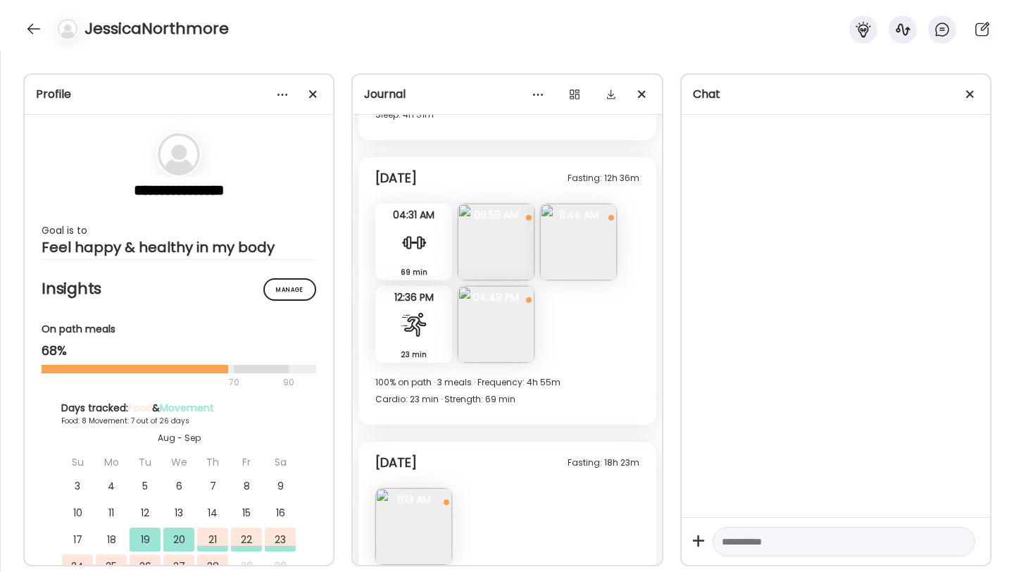
scroll to position [3866, 0]
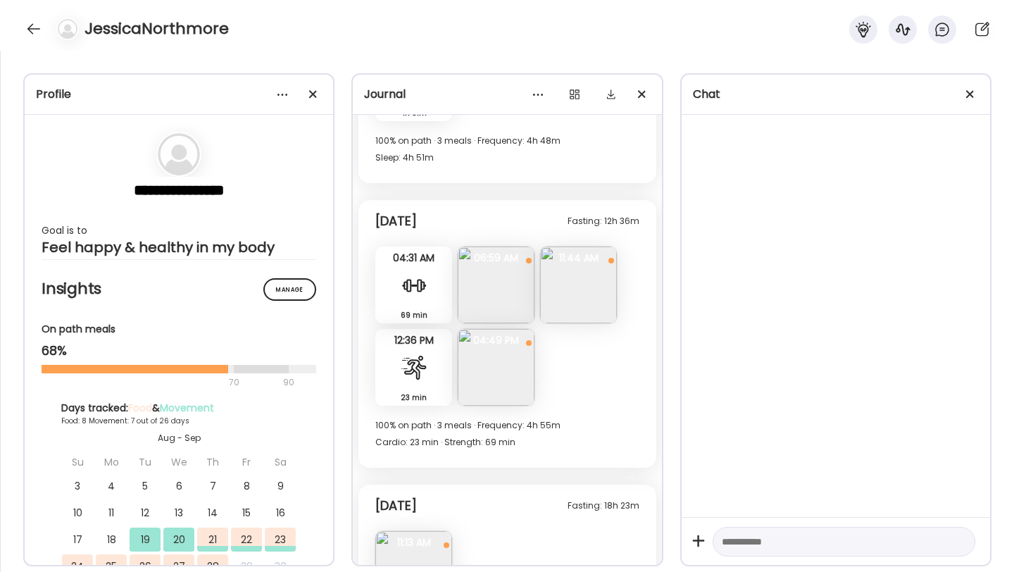
click at [517, 329] on img at bounding box center [496, 367] width 77 height 77
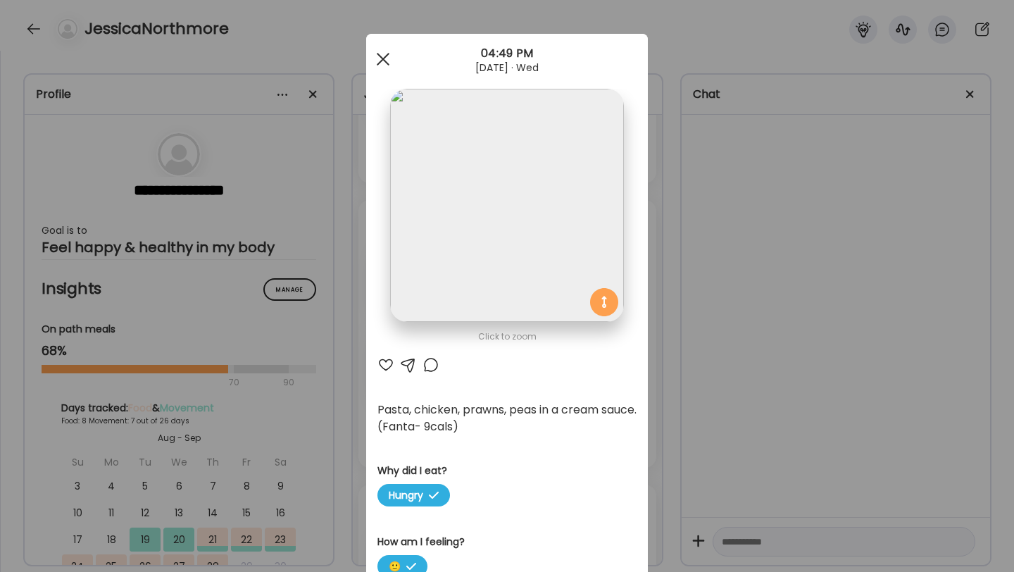
click at [386, 68] on div at bounding box center [383, 59] width 28 height 28
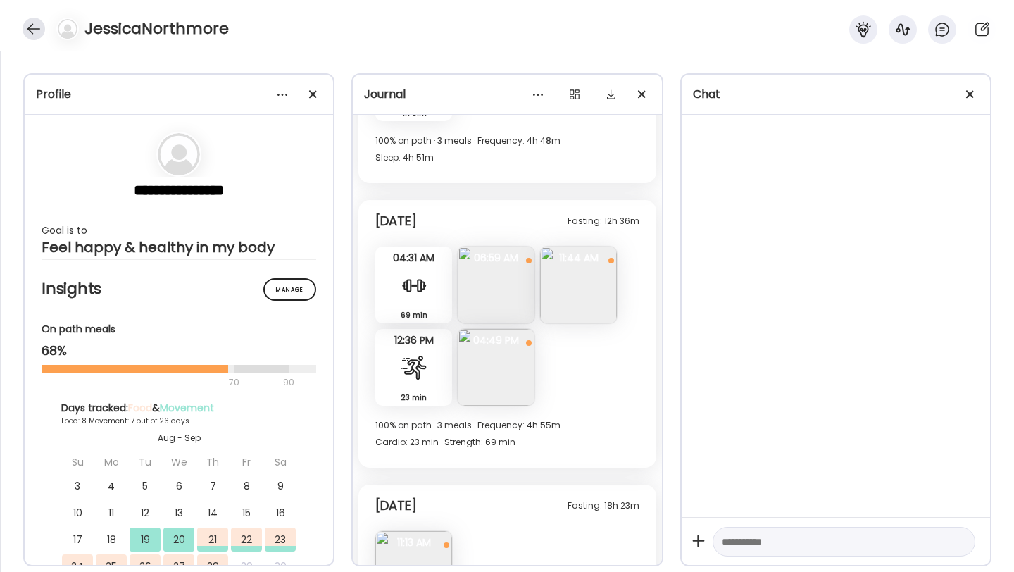
click at [31, 26] on div at bounding box center [34, 29] width 23 height 23
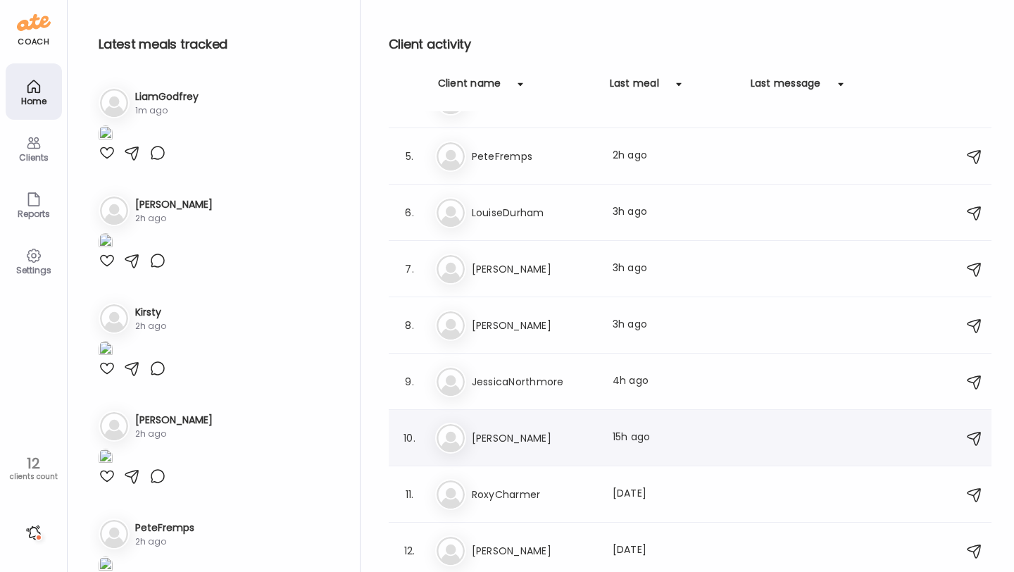
click at [517, 434] on h3 "[PERSON_NAME]" at bounding box center [534, 437] width 124 height 17
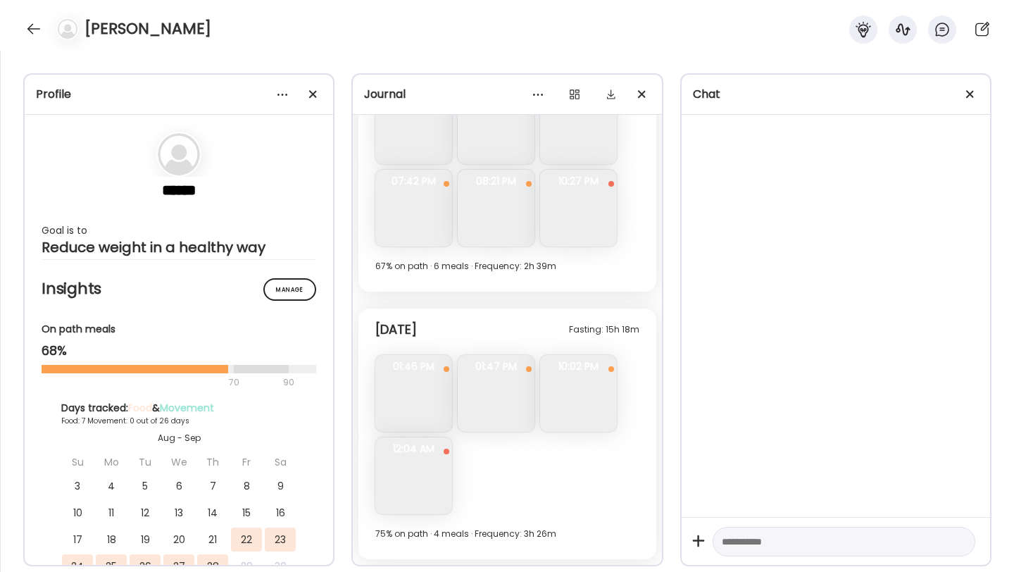
scroll to position [3011, 0]
click at [37, 32] on div at bounding box center [34, 29] width 23 height 23
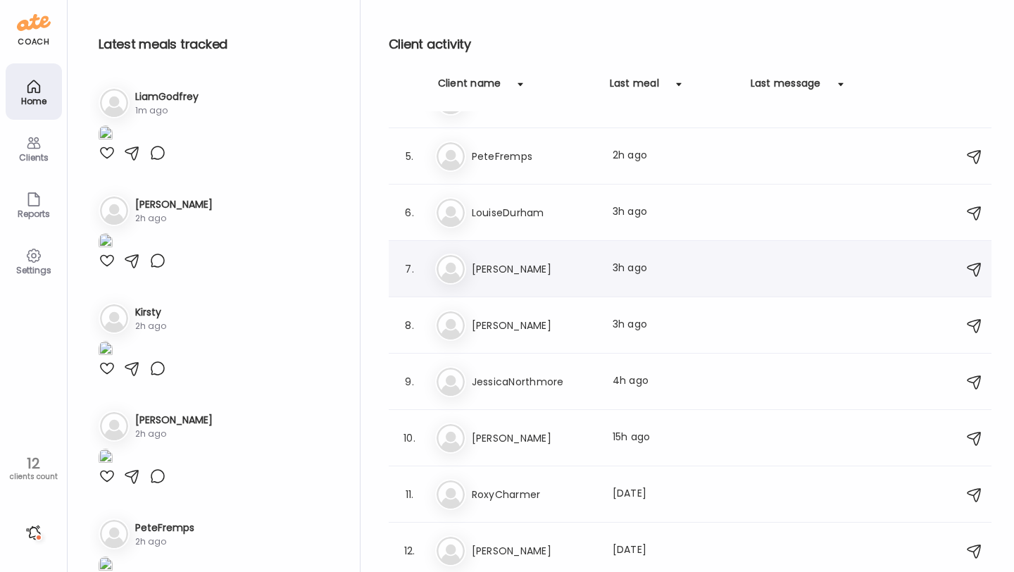
scroll to position [0, 0]
